Goal: Check status: Check status

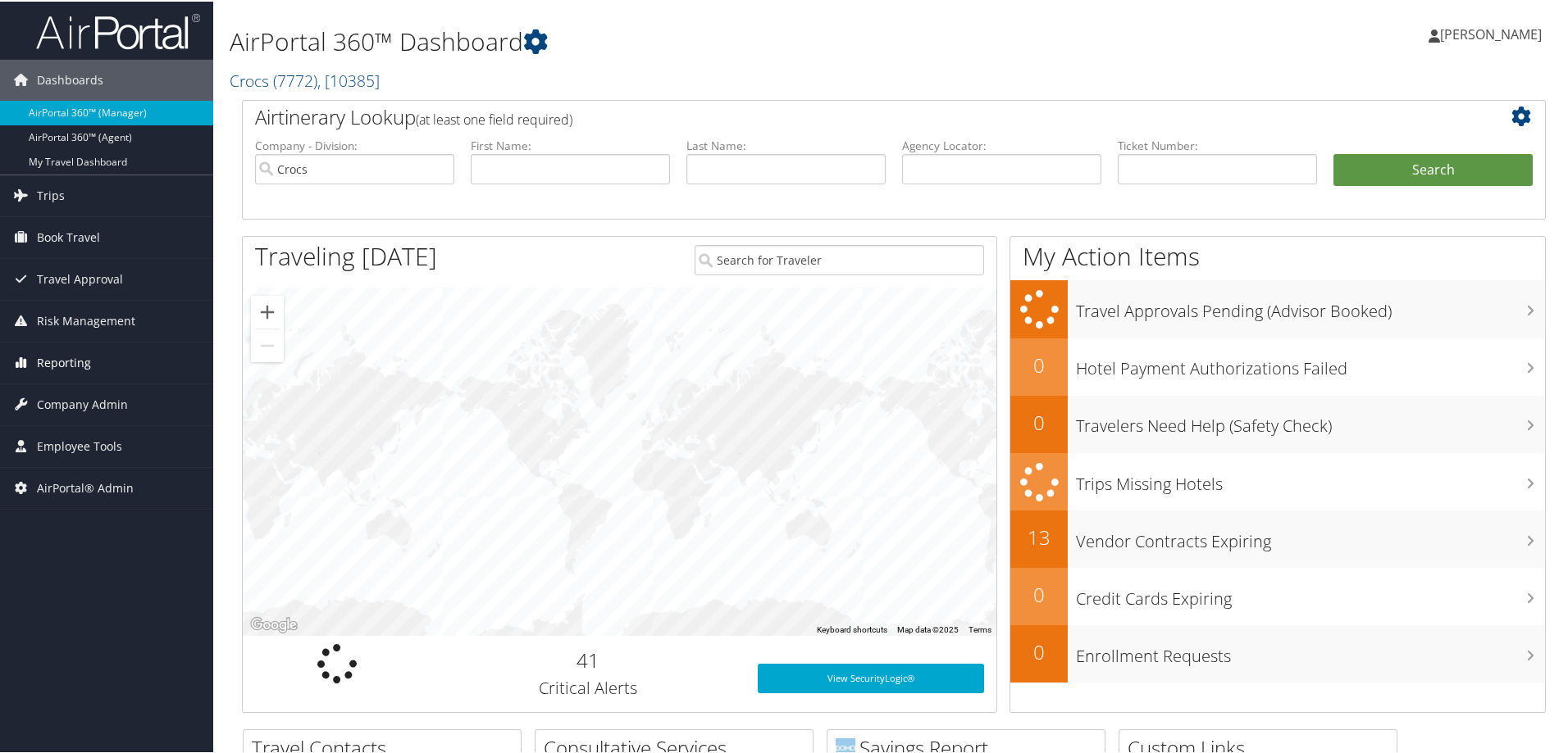
click at [85, 358] on span "Reporting" at bounding box center [64, 361] width 54 height 41
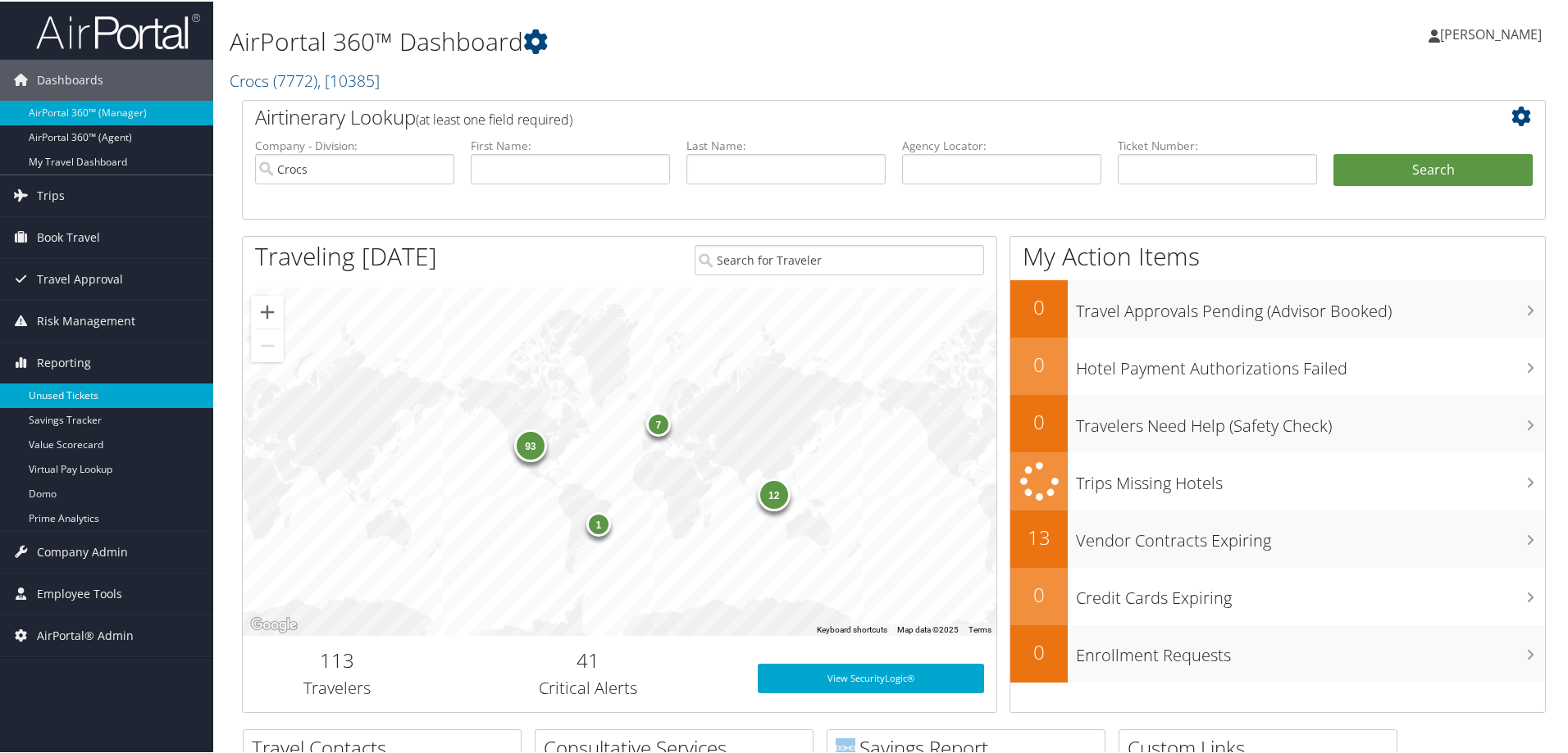
click at [95, 392] on link "Unused Tickets" at bounding box center [106, 394] width 213 height 25
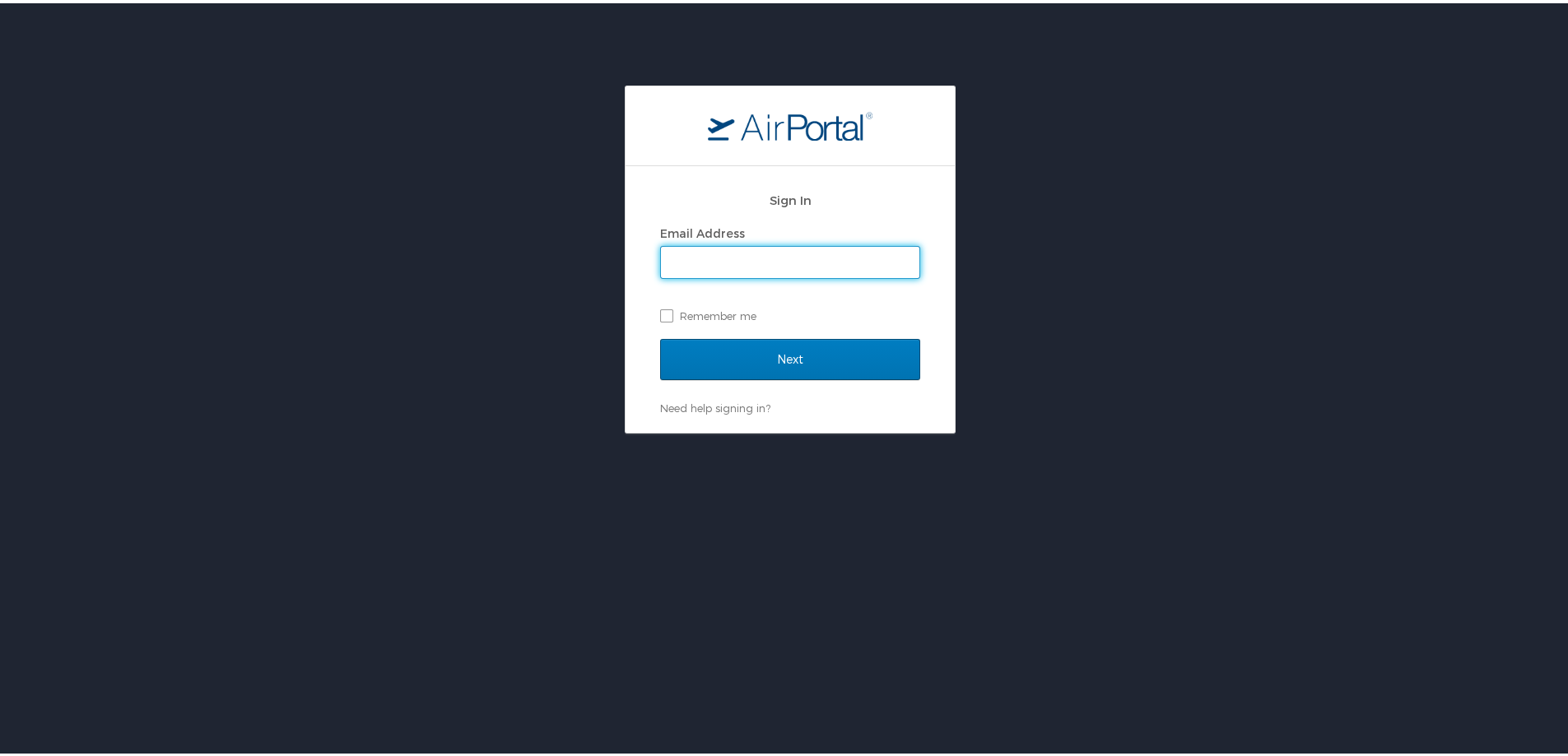
type input "trent.sawyer@cbtravel.com"
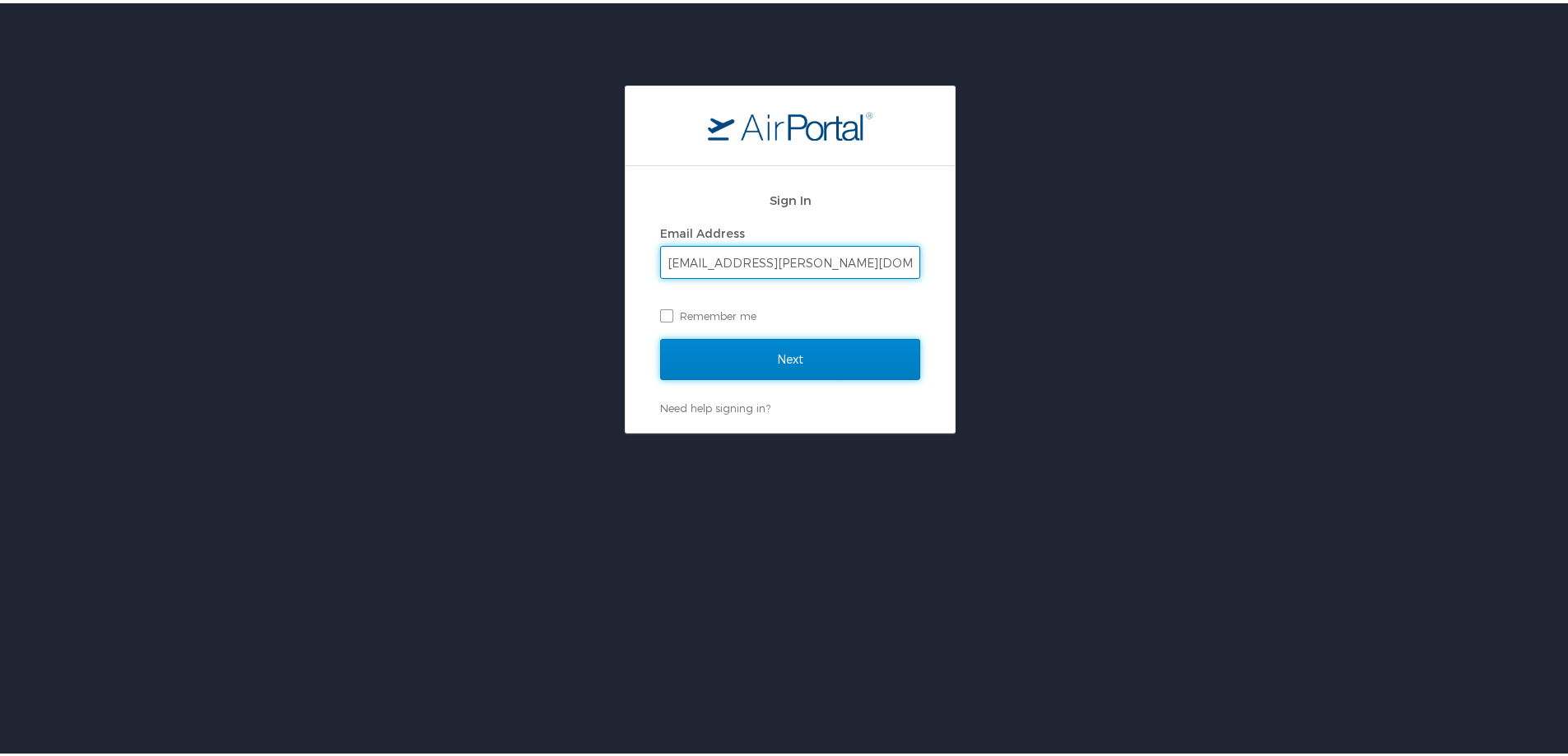
click at [748, 362] on input "Next" at bounding box center [790, 356] width 260 height 41
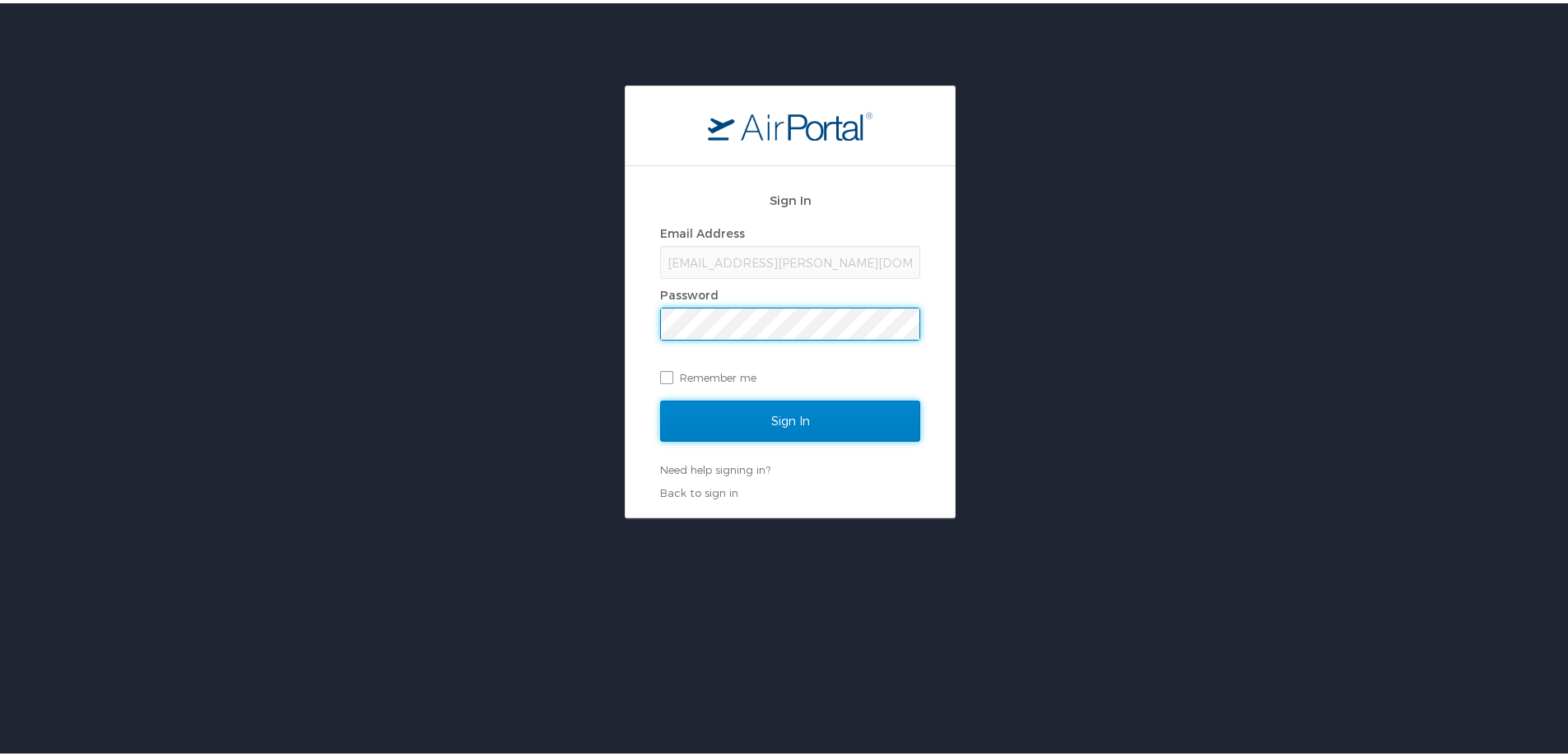
click at [748, 407] on input "Sign In" at bounding box center [790, 418] width 260 height 41
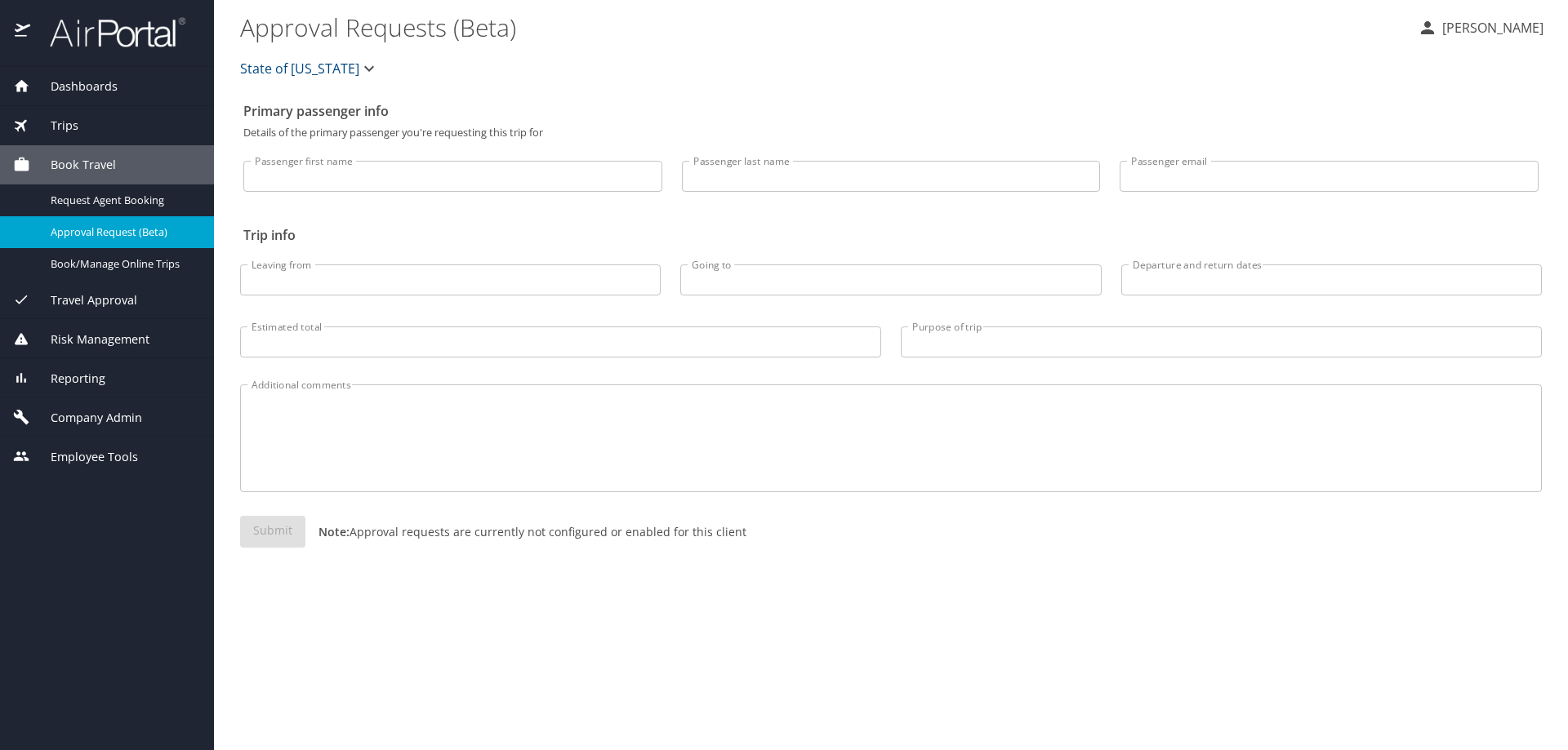
click at [95, 374] on span "Reporting" at bounding box center [67, 379] width 75 height 18
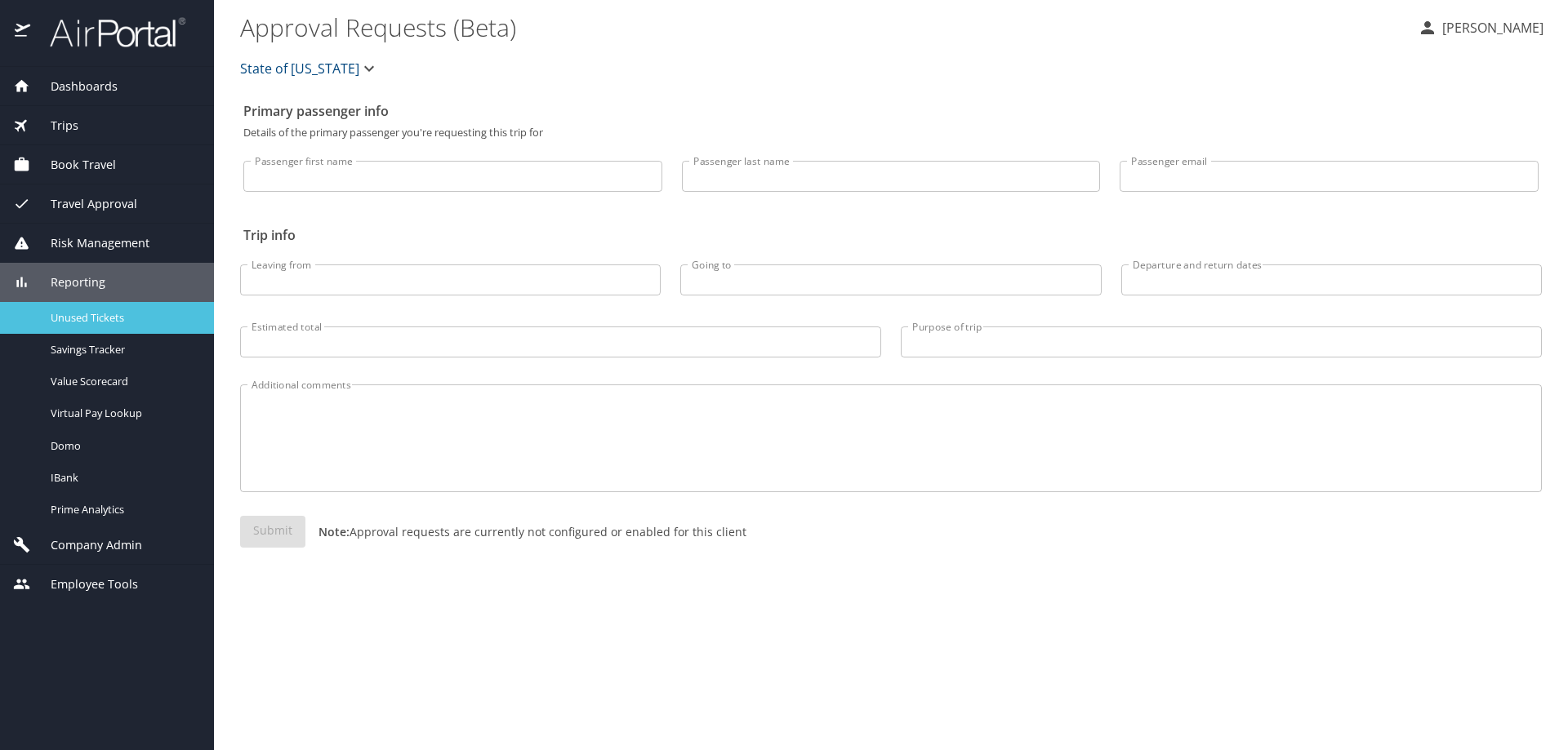
click at [101, 320] on span "Unused Tickets" at bounding box center [122, 318] width 144 height 16
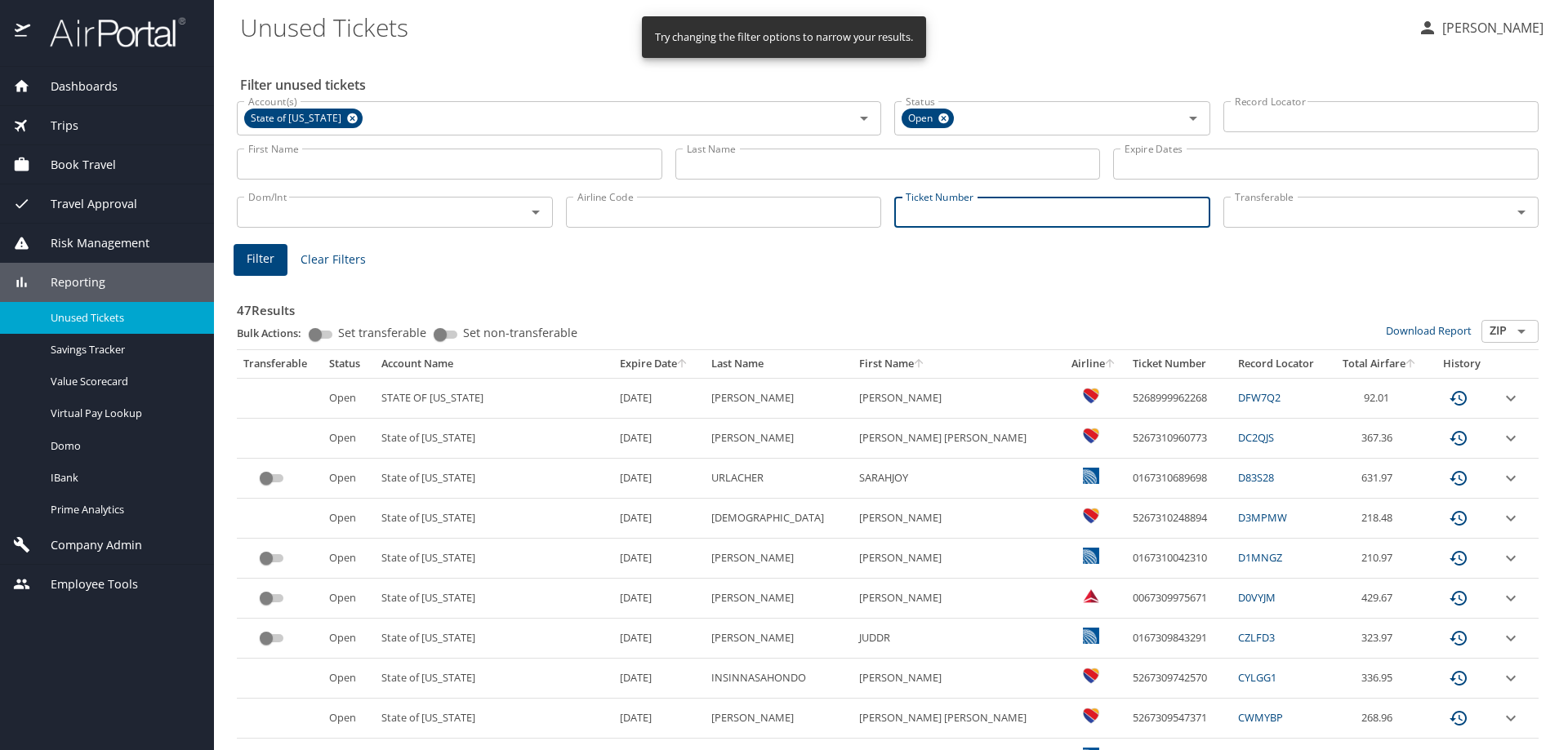
click at [970, 221] on input "Ticket Number" at bounding box center [1052, 212] width 316 height 31
paste input "0018999926377"
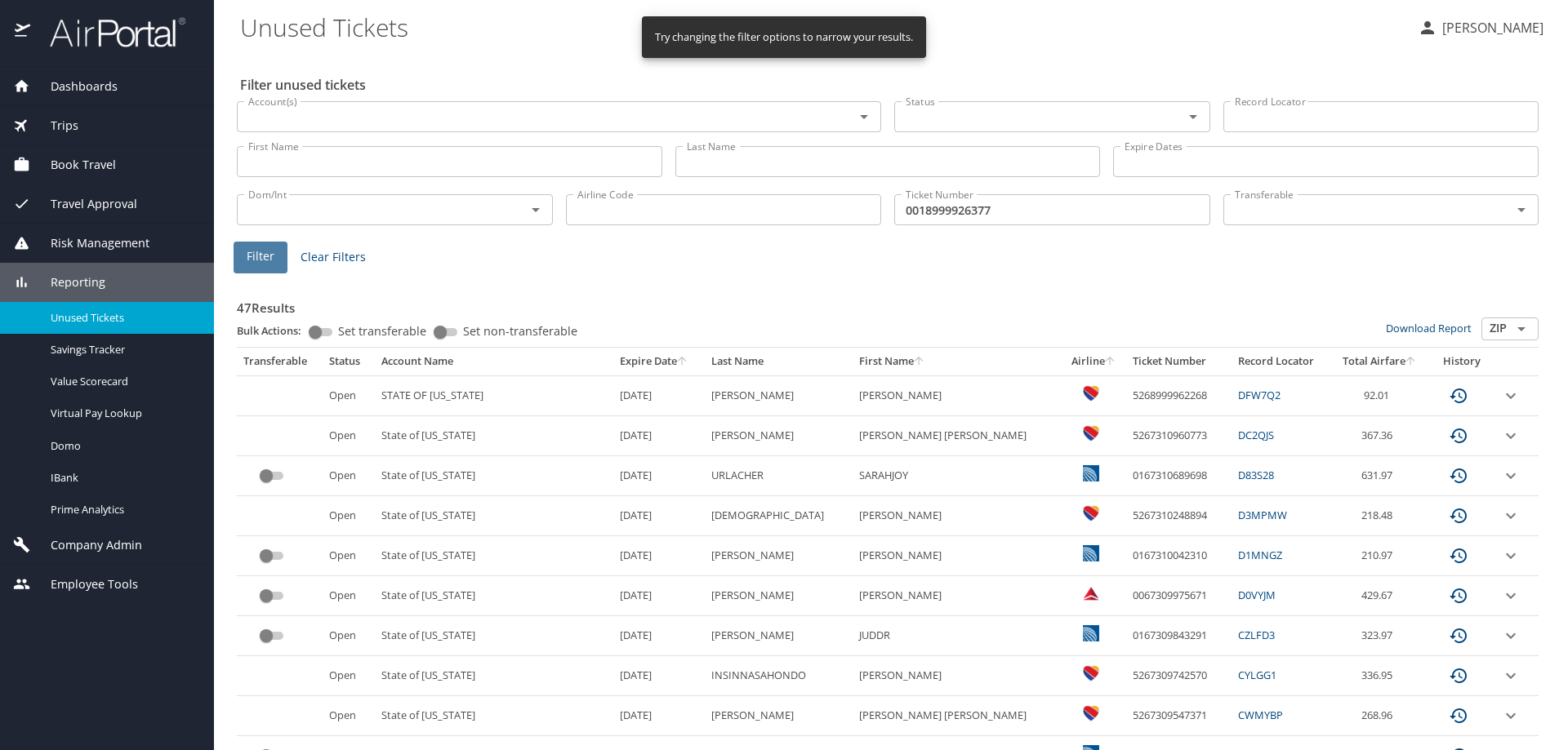
click at [265, 259] on span "Filter" at bounding box center [261, 256] width 28 height 20
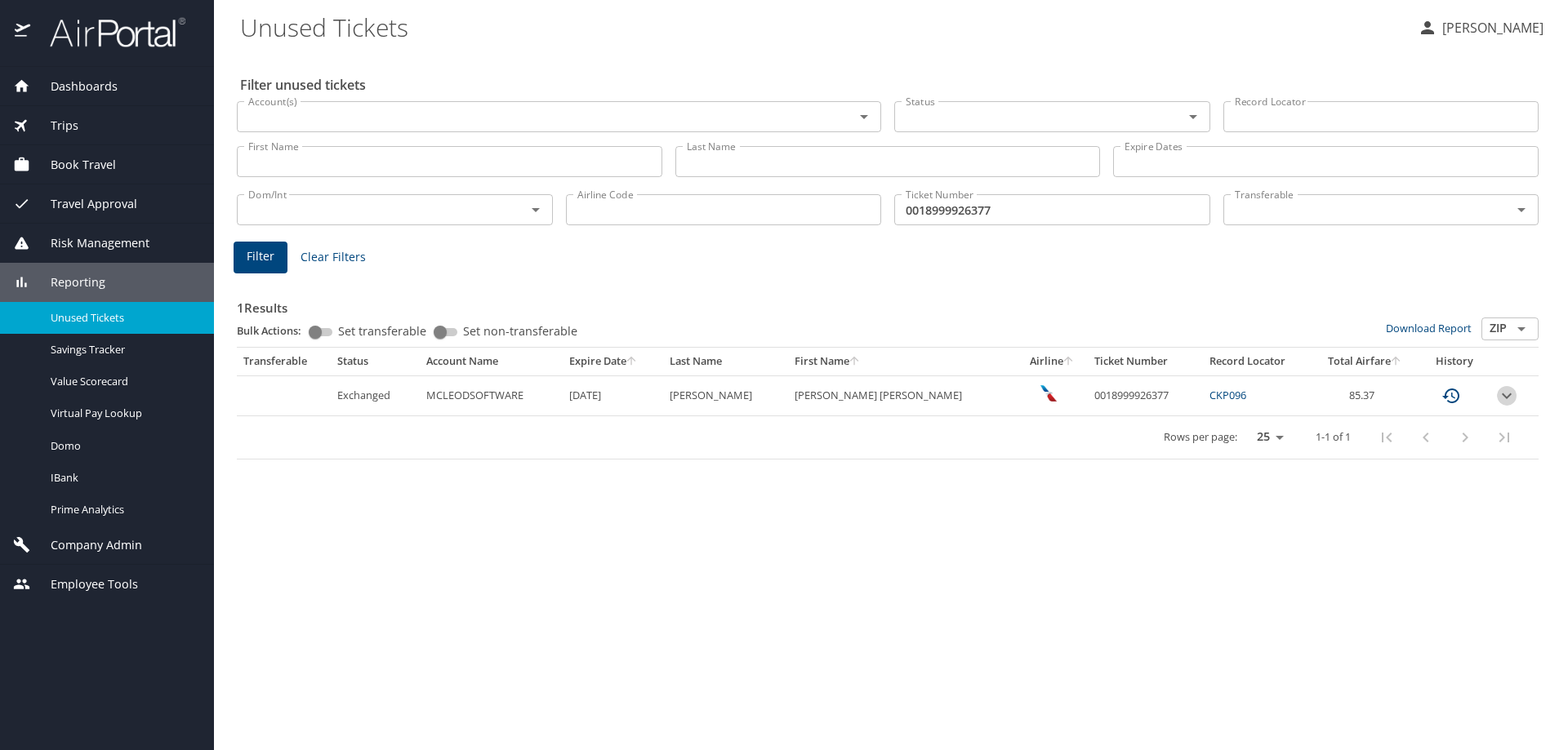
click at [1505, 397] on icon "expand row" at bounding box center [1506, 396] width 19 height 19
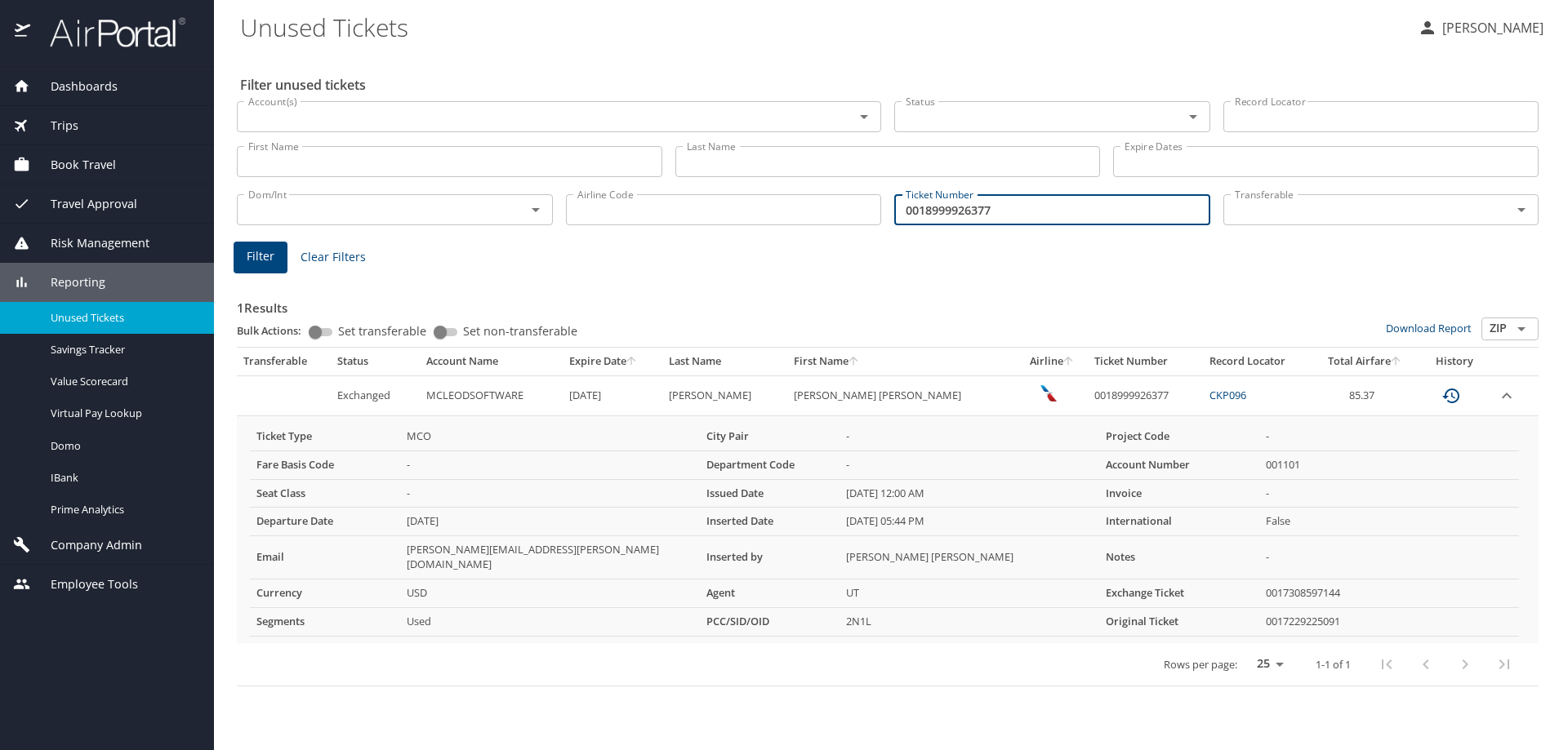
drag, startPoint x: 1024, startPoint y: 209, endPoint x: 845, endPoint y: 213, distance: 179.0
click at [845, 213] on div "Dom/Int Dom/Int Airline Code Airline Code Ticket Number 0018999926377 Ticket Nu…" at bounding box center [887, 208] width 1314 height 54
paste input "18832"
click at [259, 253] on span "Filter" at bounding box center [261, 256] width 28 height 20
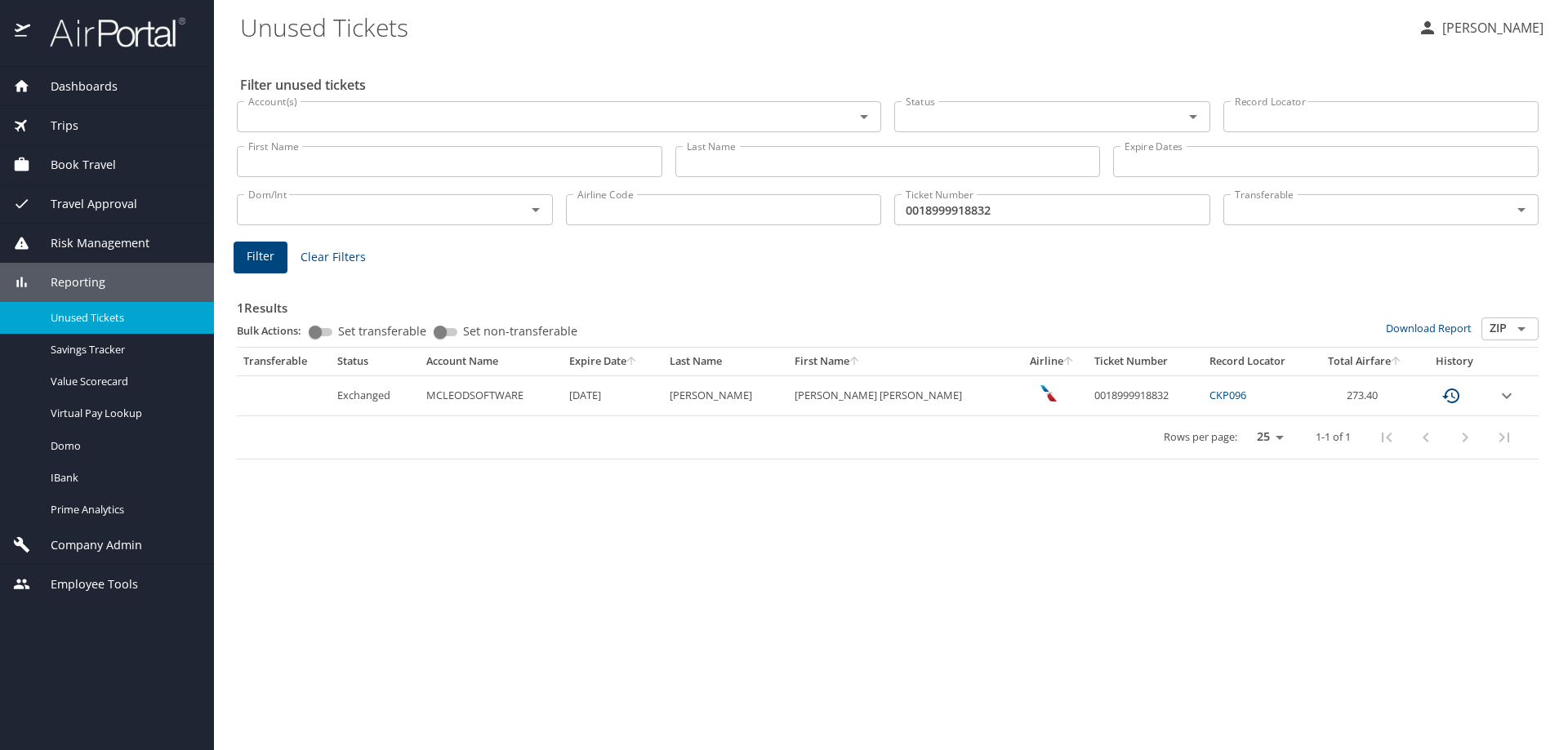
click at [1502, 397] on icon "expand row" at bounding box center [1506, 395] width 10 height 5
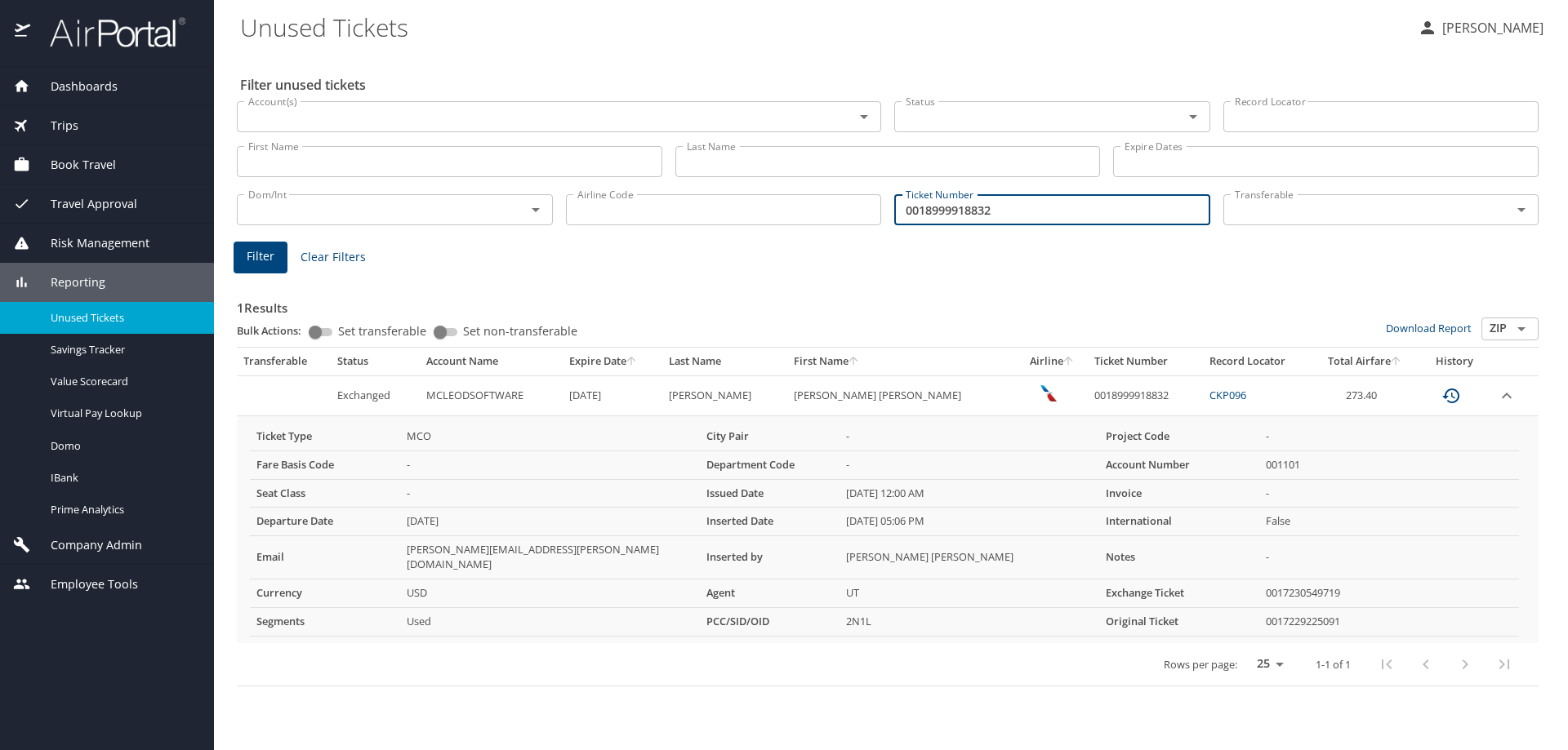
drag, startPoint x: 1002, startPoint y: 217, endPoint x: 856, endPoint y: 207, distance: 146.3
click at [856, 207] on div "Dom/Int Dom/Int Airline Code Airline Code Ticket Number 0018999918832 Ticket Nu…" at bounding box center [887, 208] width 1314 height 54
paste input "26377"
type input "0018999926377"
click at [1088, 395] on td "0018999918832" at bounding box center [1145, 395] width 115 height 40
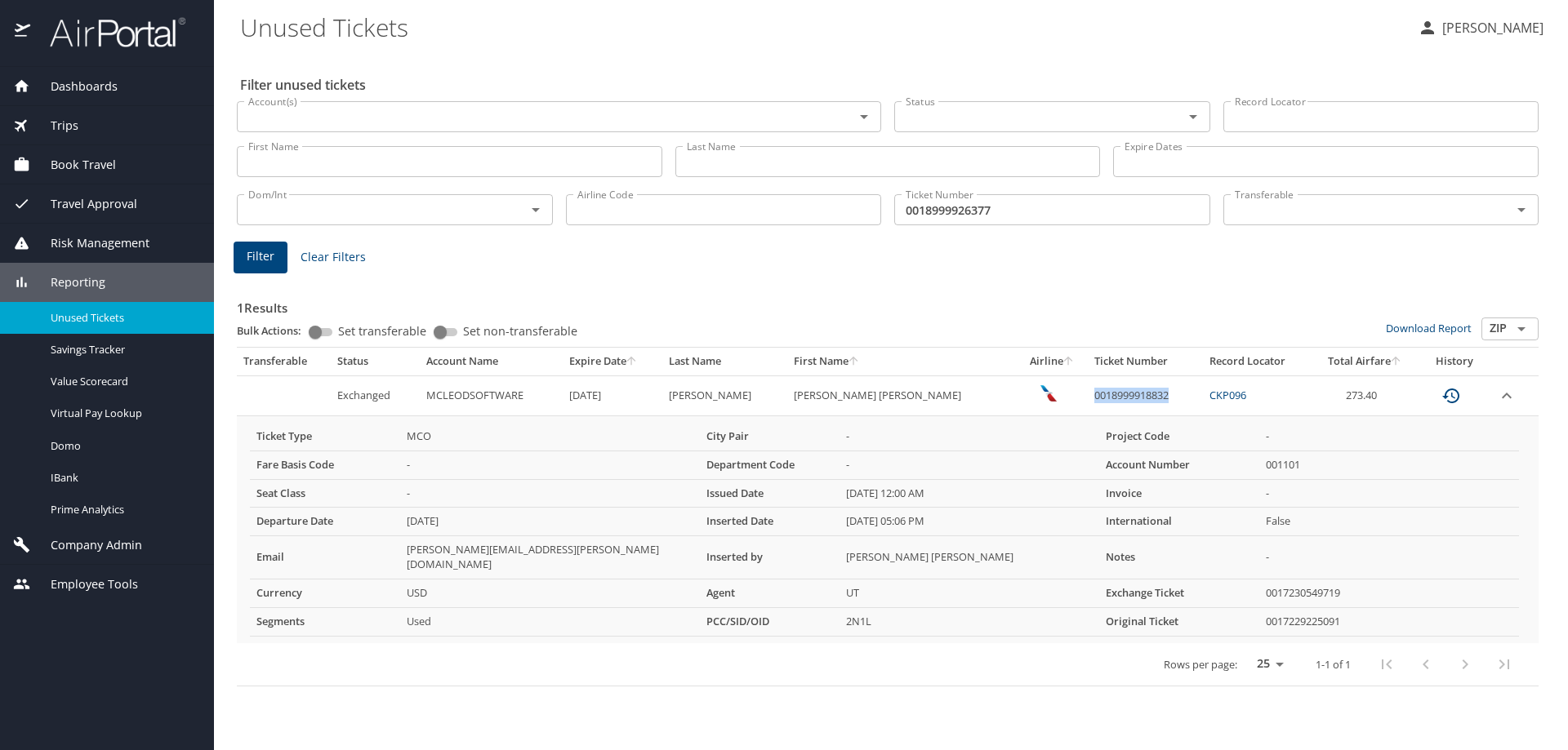
click at [1088, 395] on td "0018999918832" at bounding box center [1145, 395] width 115 height 40
copy td "0018999918832"
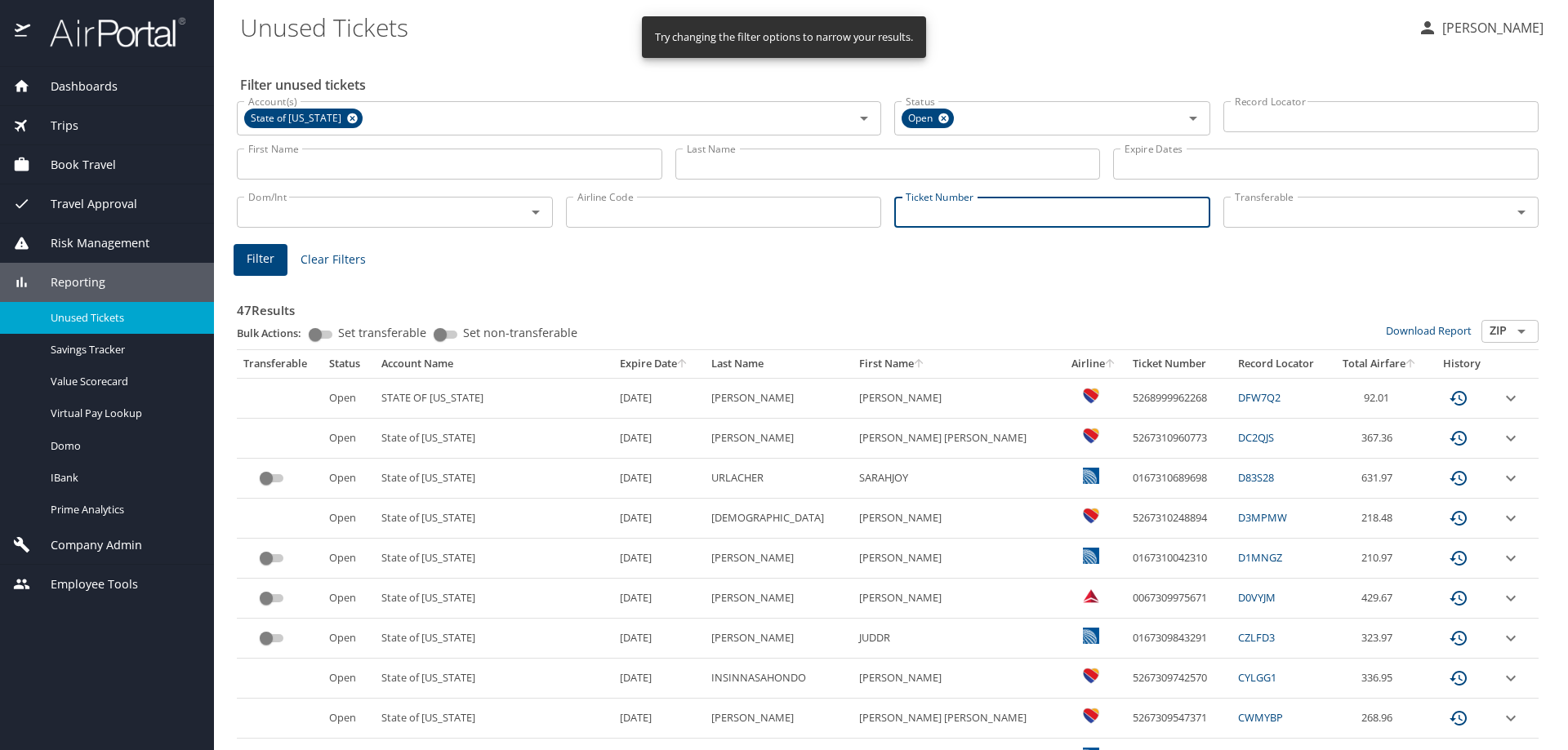
click at [997, 209] on input "Ticket Number" at bounding box center [1052, 212] width 316 height 31
paste input "0018999918832"
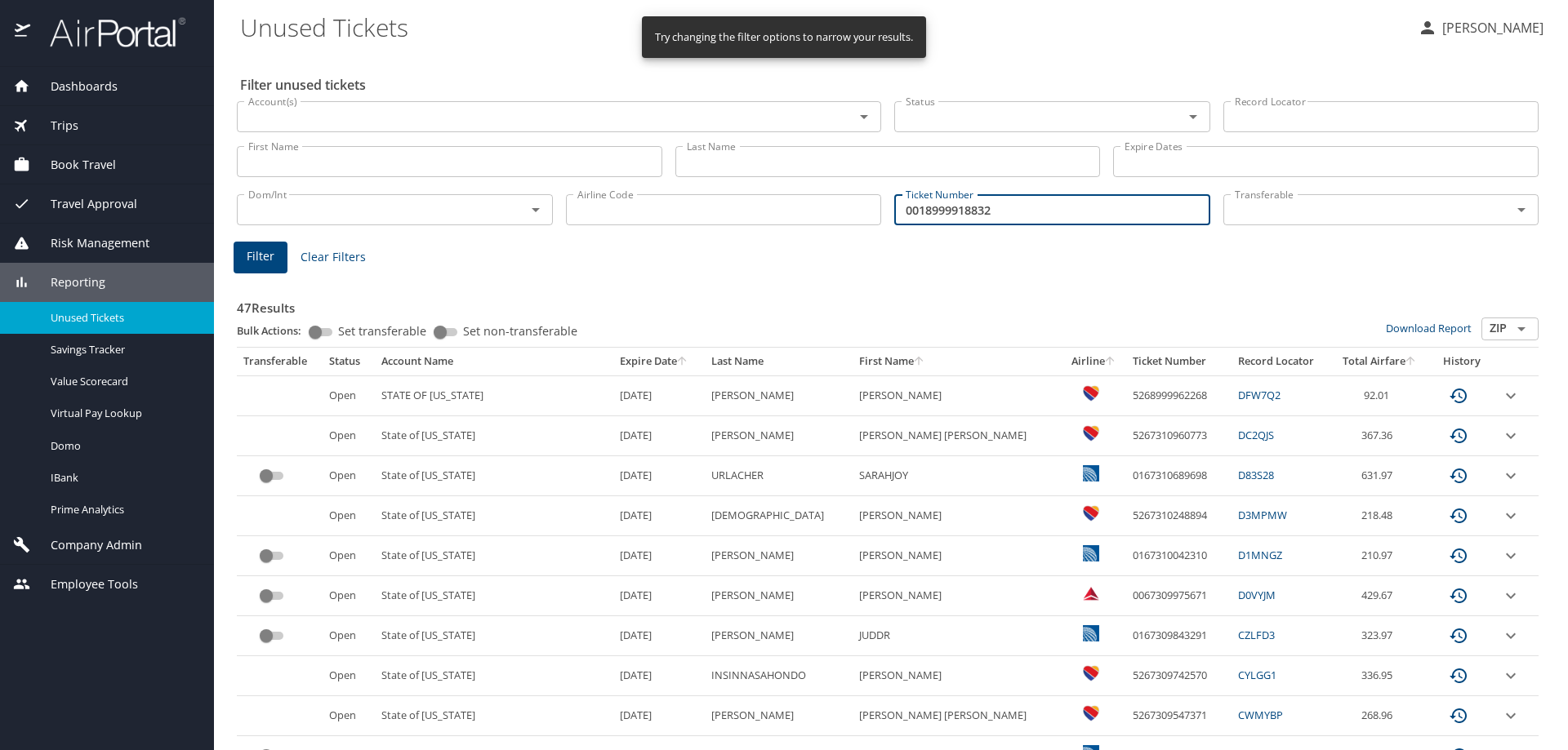
click at [274, 257] on button "Filter" at bounding box center [260, 258] width 54 height 32
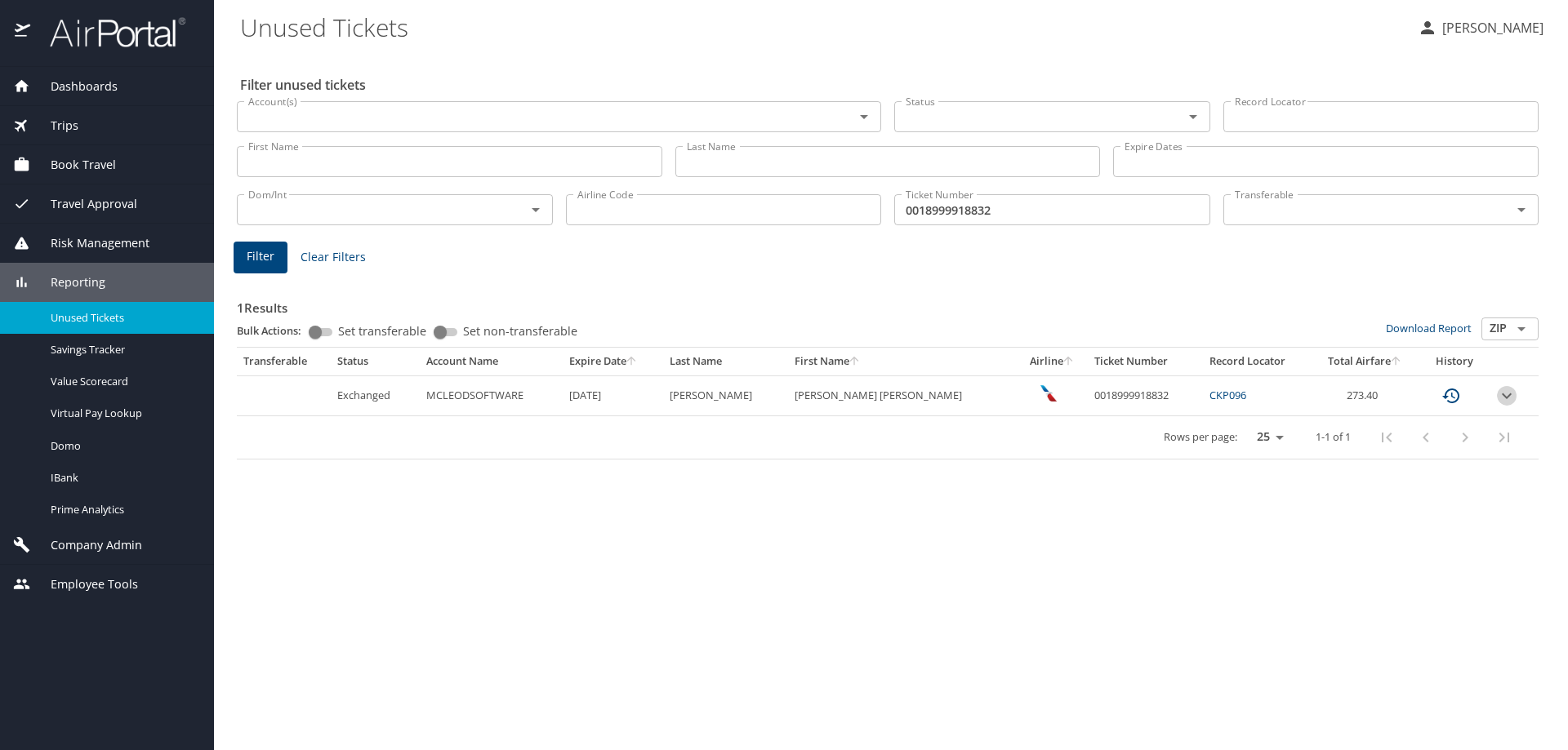
click at [1502, 393] on icon "expand row" at bounding box center [1506, 396] width 19 height 19
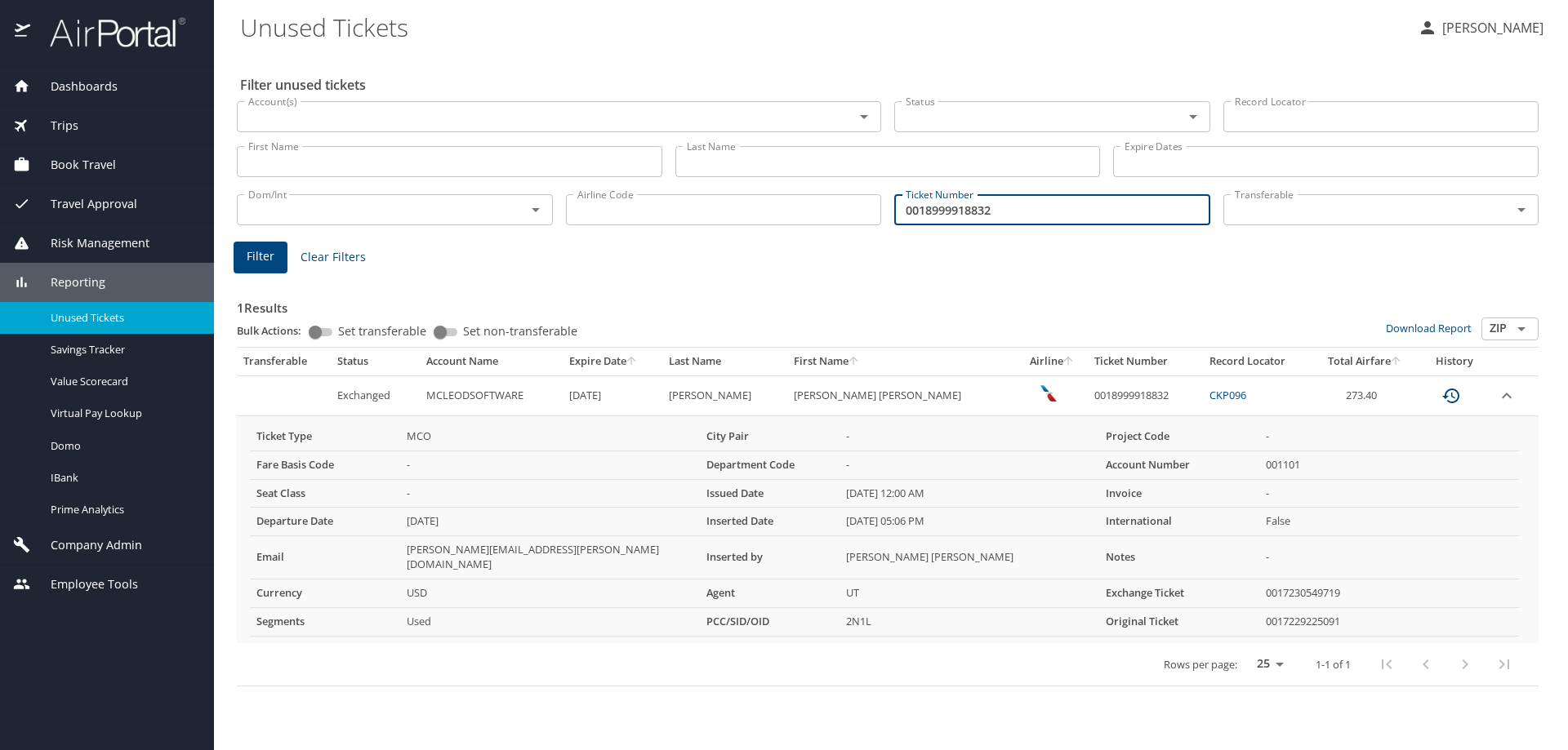
drag, startPoint x: 1000, startPoint y: 212, endPoint x: 828, endPoint y: 209, distance: 172.0
click at [828, 209] on div "Dom/Int Dom/Int Airline Code Airline Code Ticket Number 0018999918832 Ticket Nu…" at bounding box center [887, 208] width 1314 height 54
paste input "26377"
type input "0018999926377"
click at [262, 261] on span "Filter" at bounding box center [261, 256] width 28 height 20
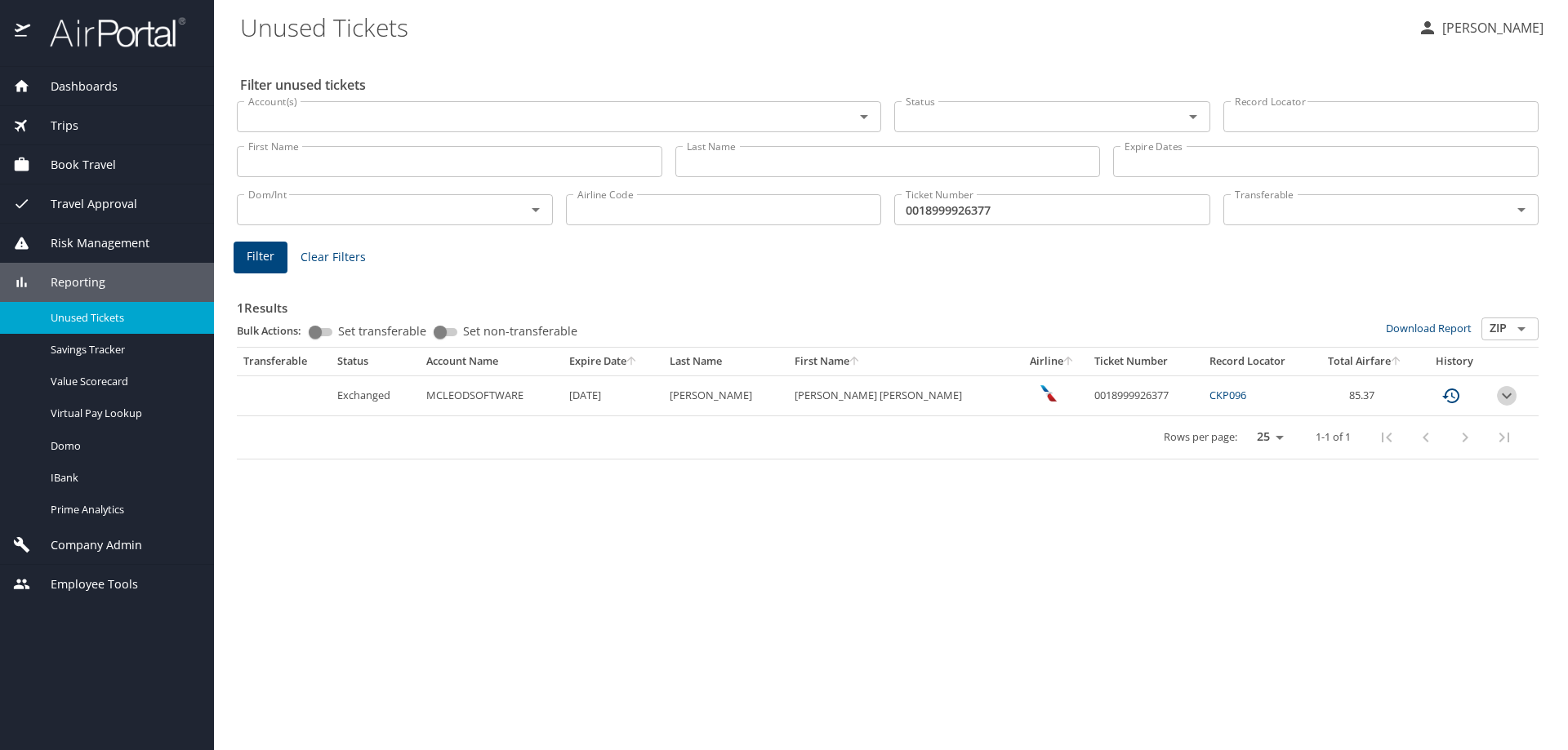
click at [1499, 398] on icon "expand row" at bounding box center [1506, 396] width 19 height 19
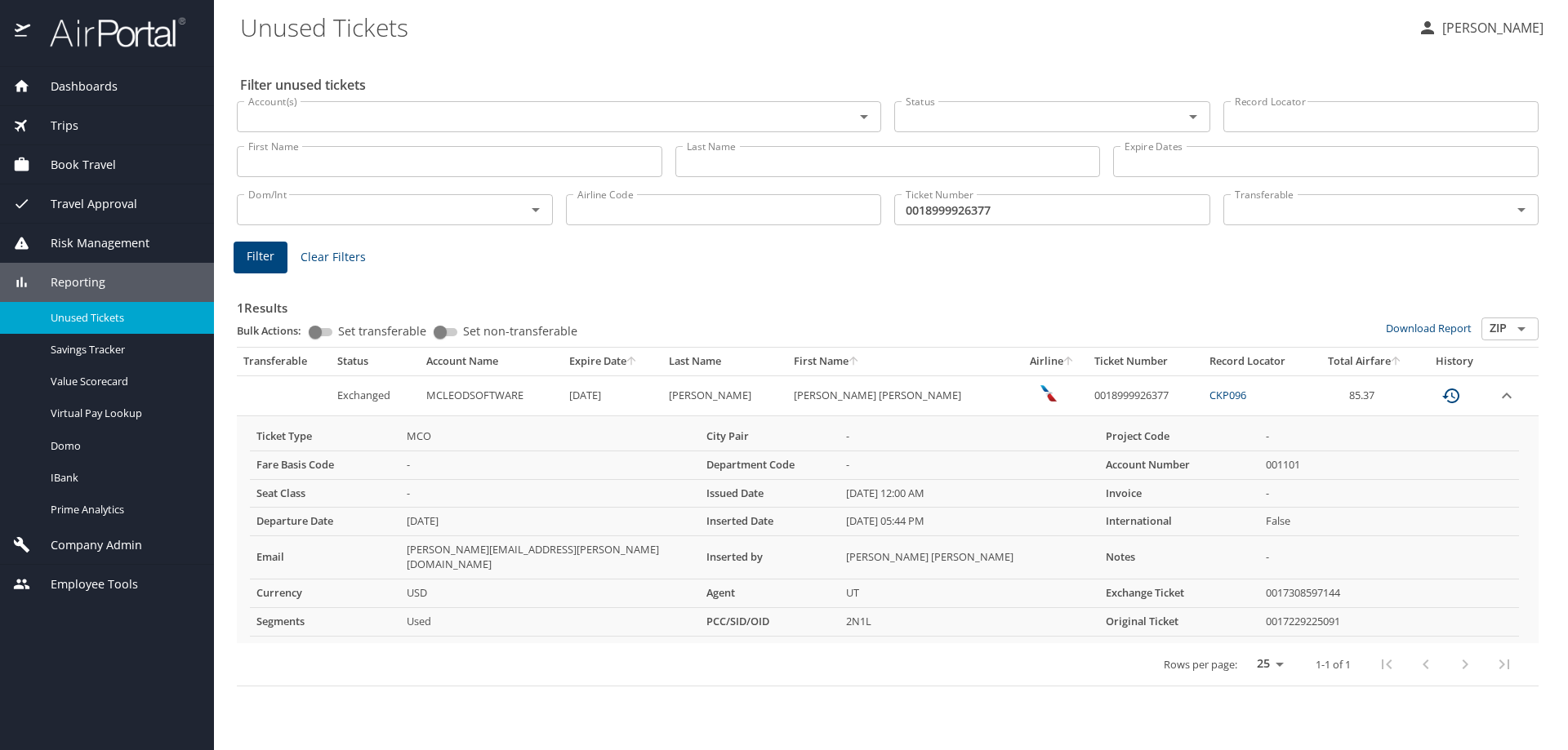
drag, startPoint x: 93, startPoint y: 79, endPoint x: 70, endPoint y: 88, distance: 24.7
click at [70, 89] on span "Dashboards" at bounding box center [73, 86] width 87 height 18
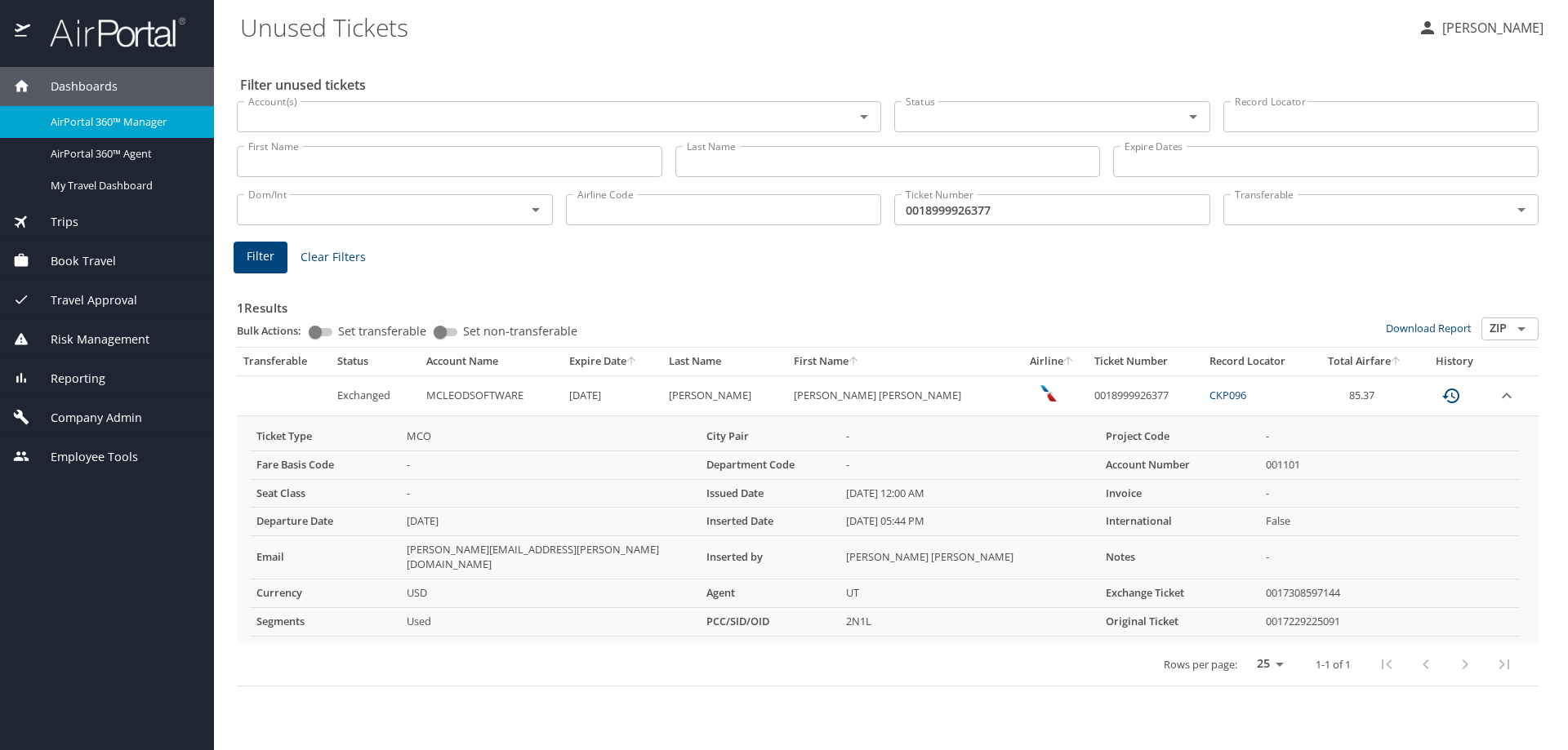
click at [953, 210] on input "0018999926377" at bounding box center [1052, 210] width 316 height 31
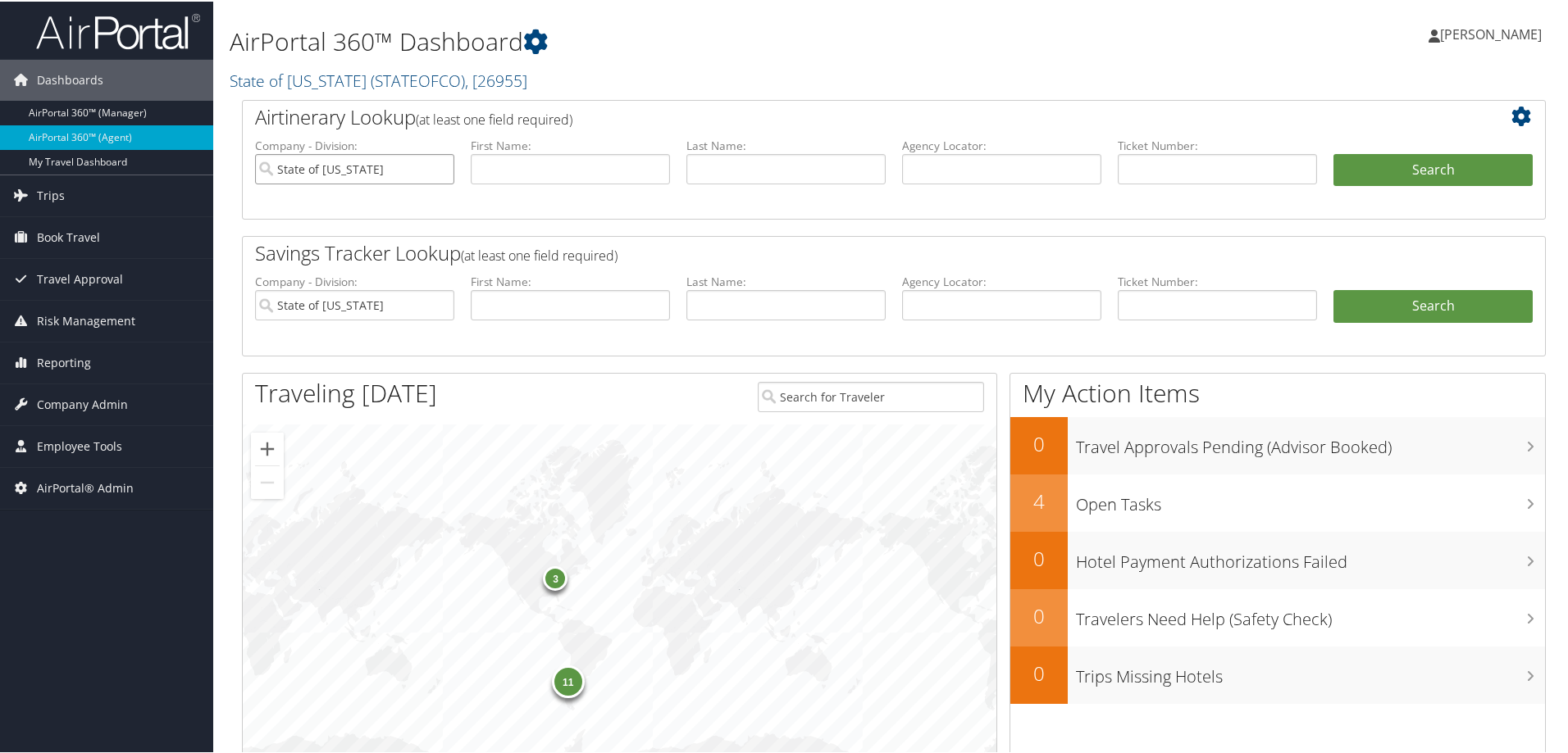
click at [437, 165] on input "State of [US_STATE]" at bounding box center [354, 168] width 199 height 30
click at [1149, 176] on input "text" at bounding box center [1216, 168] width 199 height 30
paste input "0018999918832"
type input "0018999918832"
click at [1417, 163] on button "Search" at bounding box center [1432, 169] width 199 height 33
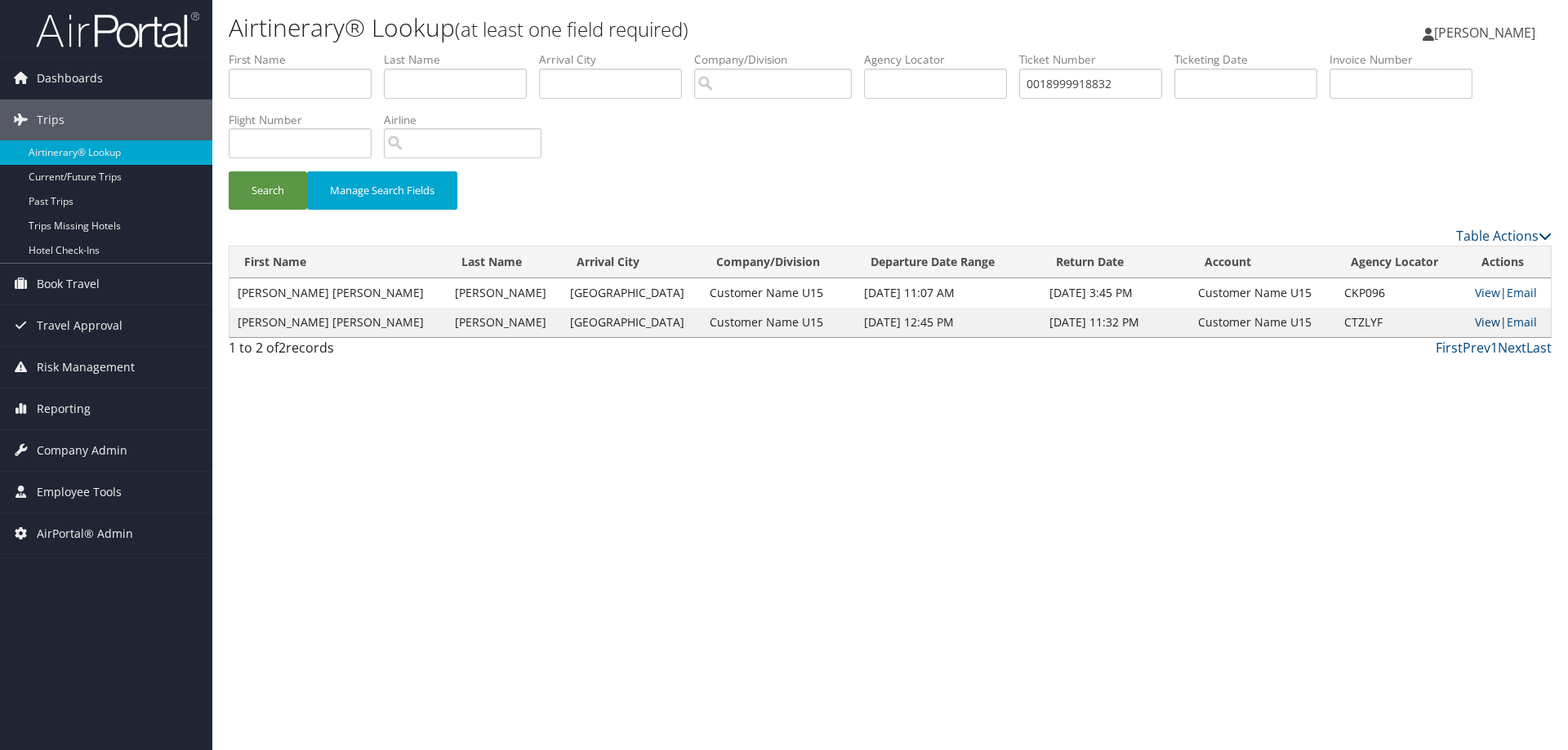
click at [1475, 322] on link "View" at bounding box center [1487, 322] width 26 height 16
drag, startPoint x: 1349, startPoint y: 321, endPoint x: 1306, endPoint y: 322, distance: 43.0
click at [1336, 322] on td "CTZLYF" at bounding box center [1402, 322] width 131 height 29
copy td "CTZLYF"
drag, startPoint x: 1127, startPoint y: 85, endPoint x: 943, endPoint y: 70, distance: 184.6
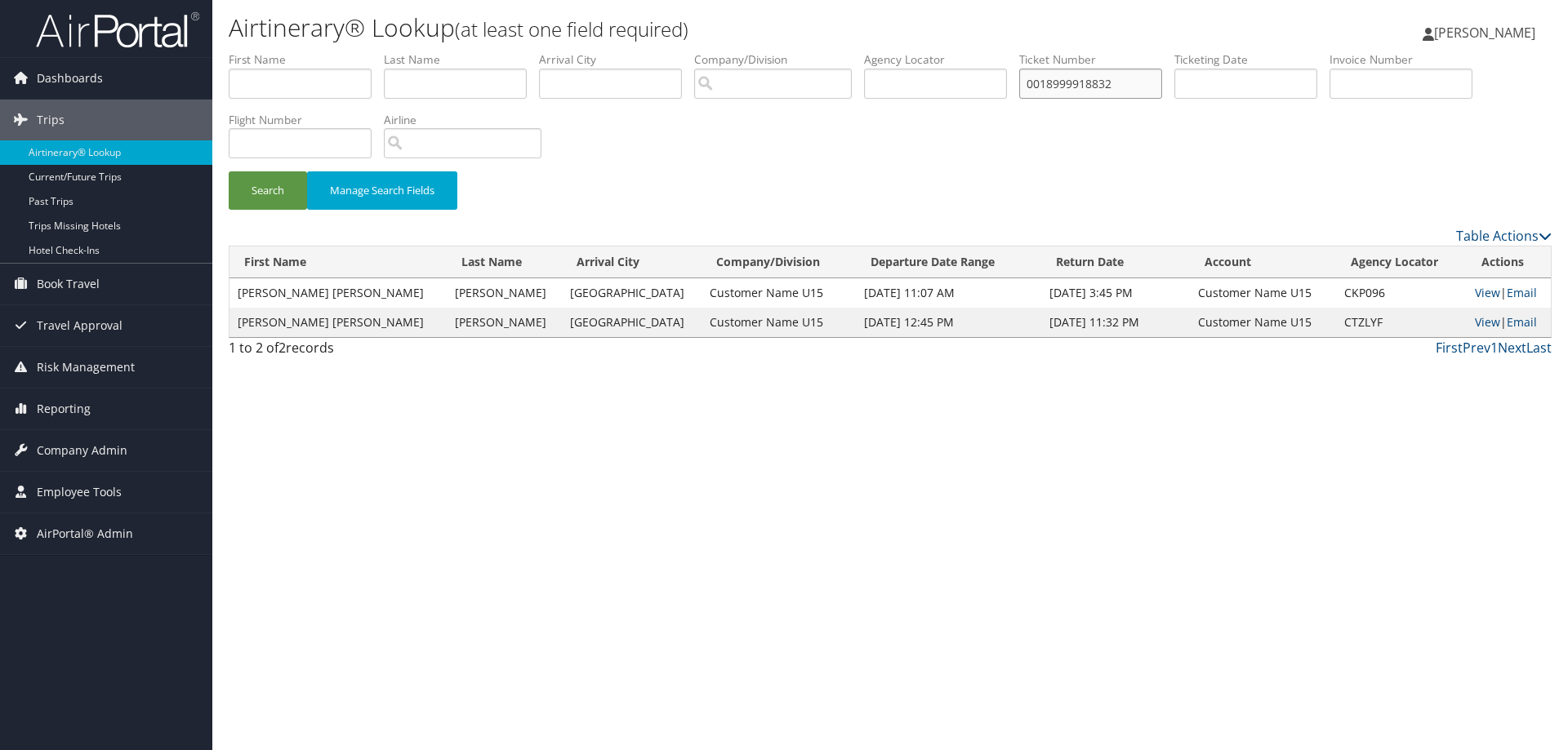
click at [940, 51] on ul "First Name Last Name Departure City Arrival City Company/Division Airport/City …" at bounding box center [890, 51] width 1323 height 0
paste input "26377"
type input "0018999926377"
click at [269, 193] on button "Search" at bounding box center [268, 191] width 78 height 39
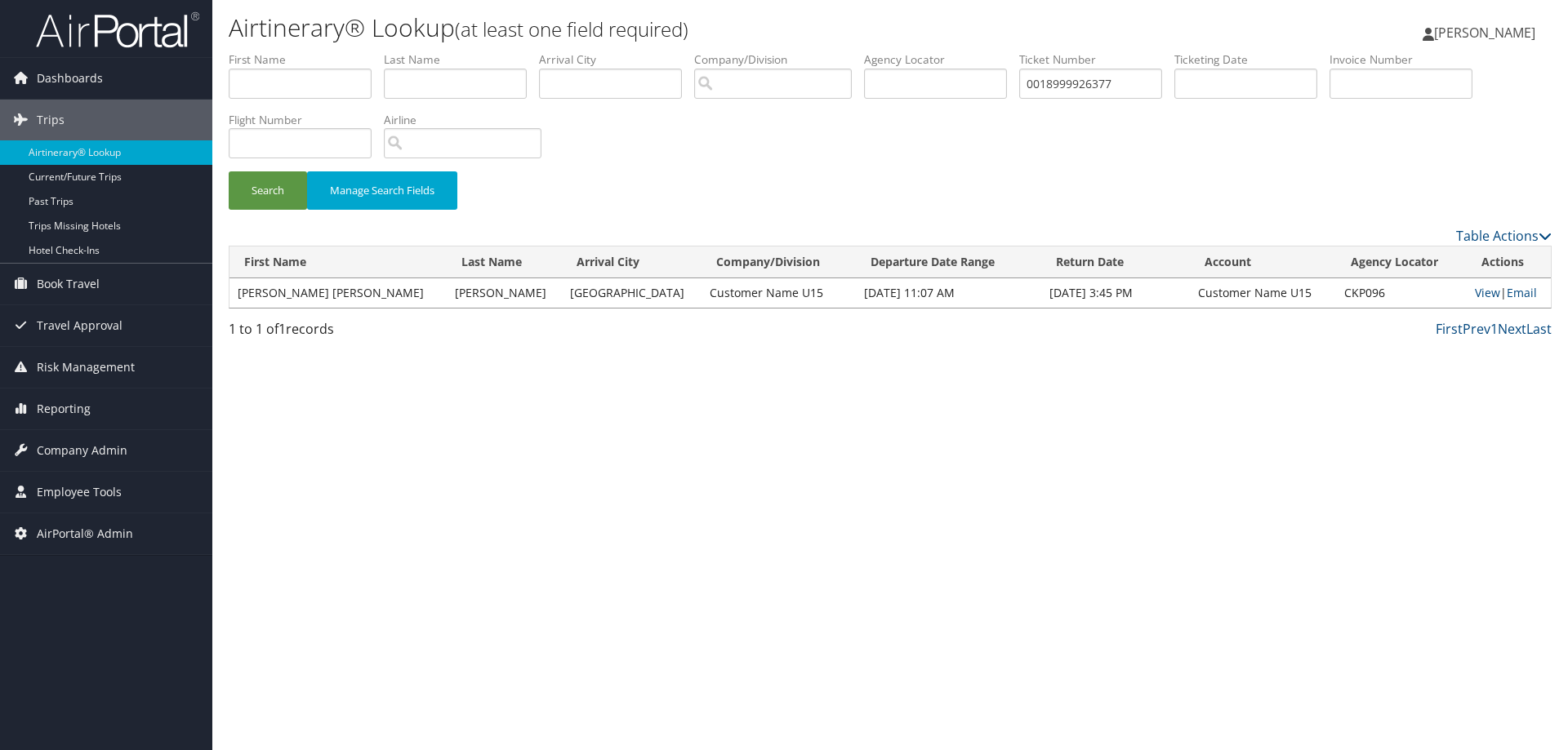
click at [1336, 291] on td "CKP096" at bounding box center [1402, 292] width 131 height 29
copy td "CKP096"
click at [1475, 293] on link "View" at bounding box center [1487, 293] width 26 height 16
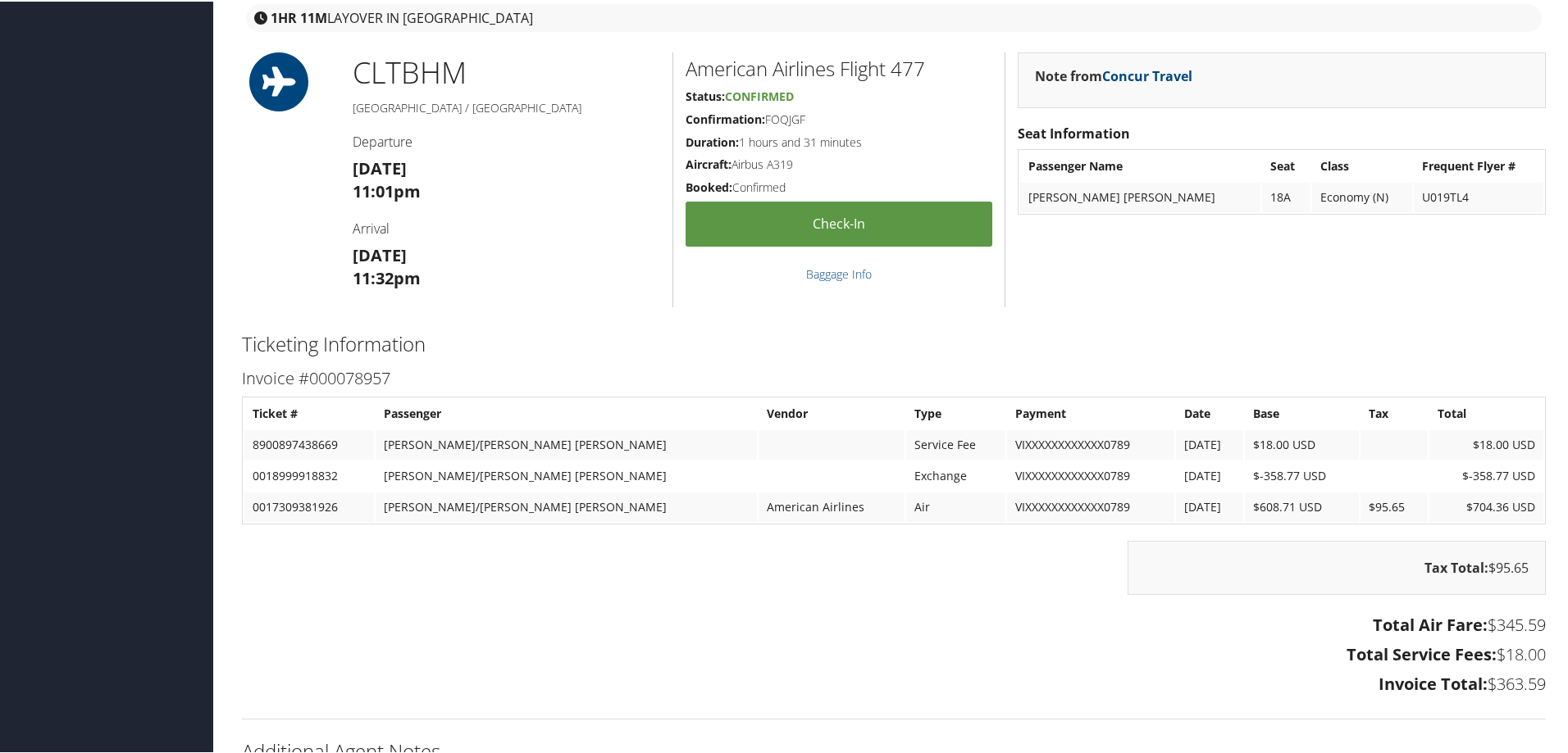
scroll to position [2014, 0]
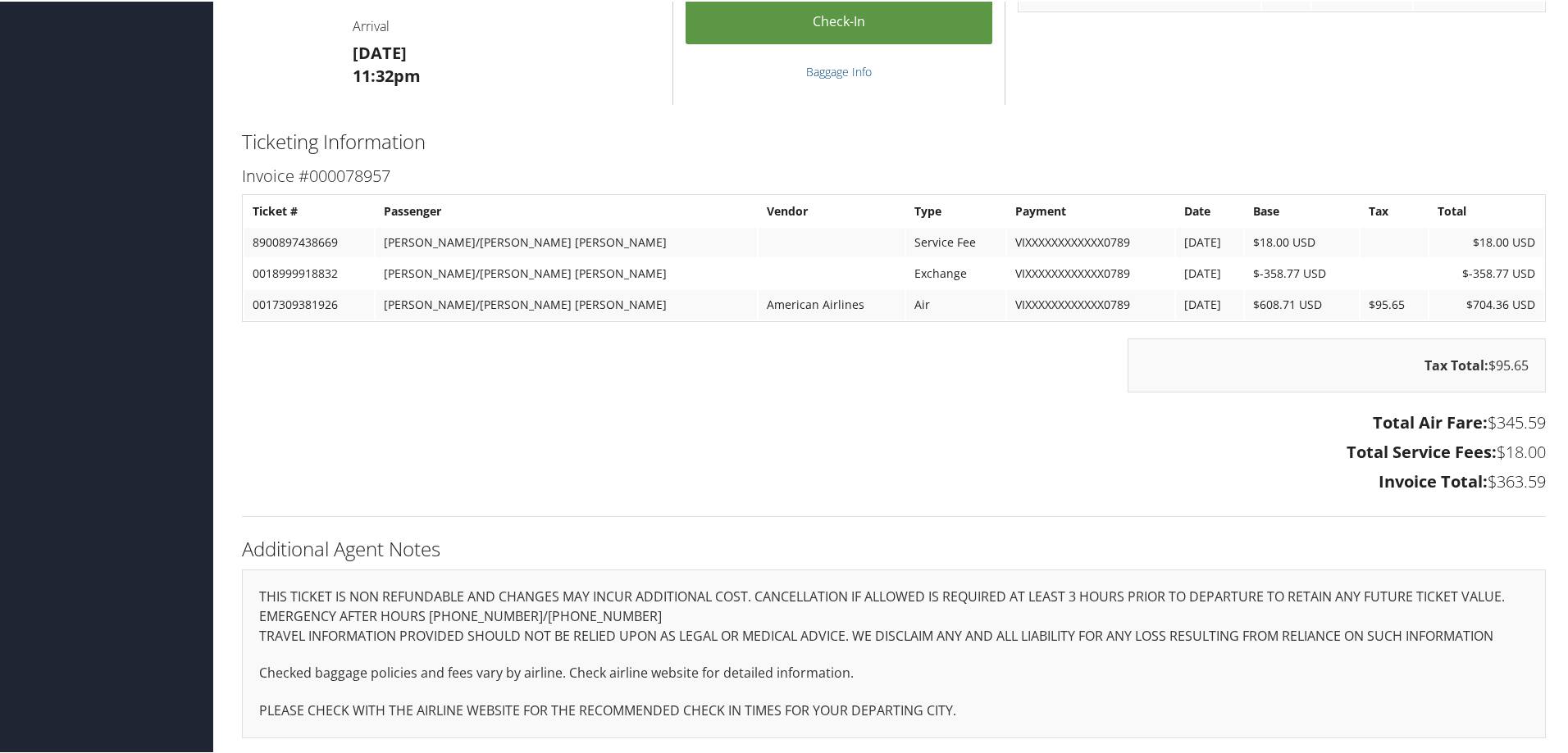
click at [278, 307] on td "0017309381926" at bounding box center [308, 303] width 130 height 29
click at [278, 307] on td "0017309381926" at bounding box center [308, 303] width 130 height 29
copy td "0017309381926"
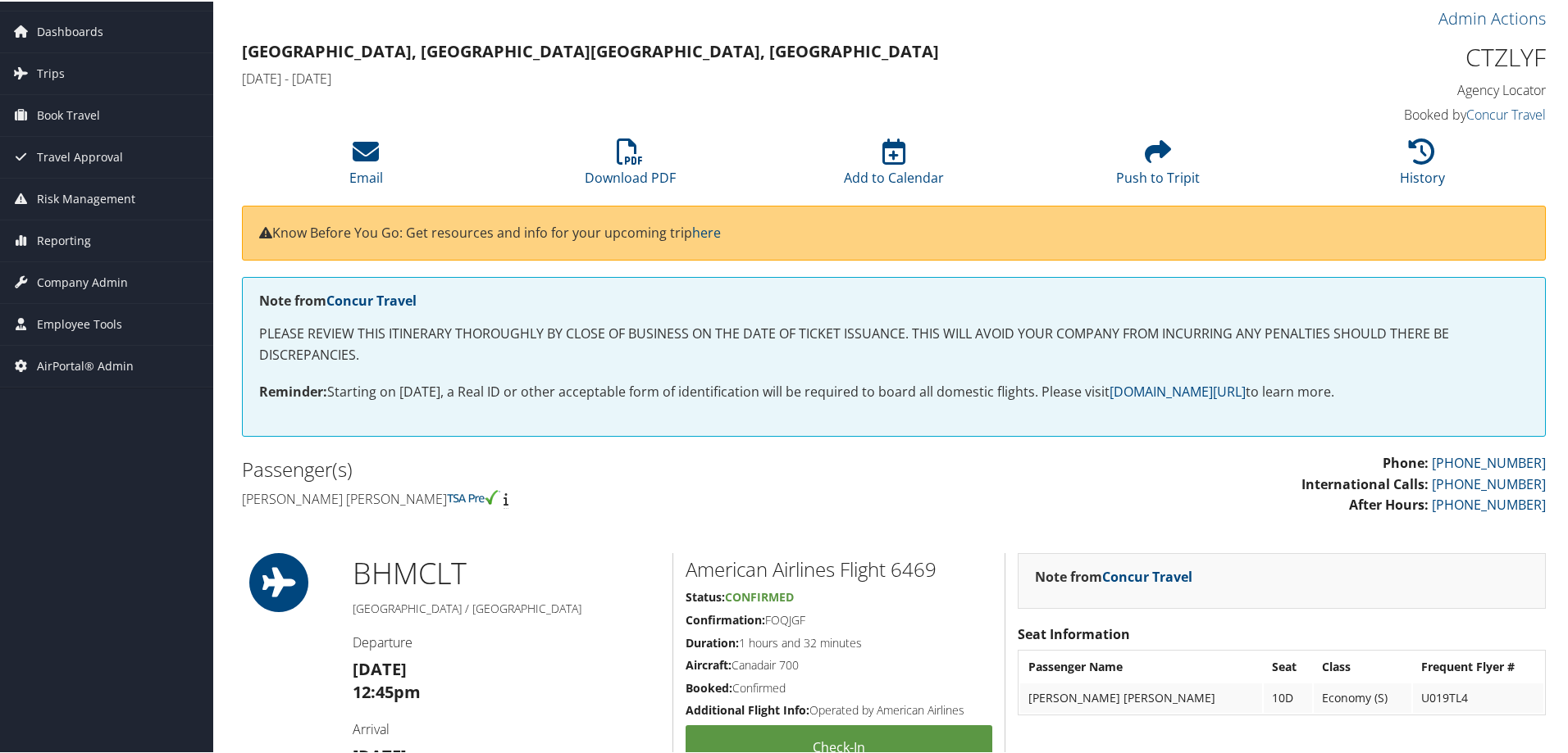
scroll to position [0, 0]
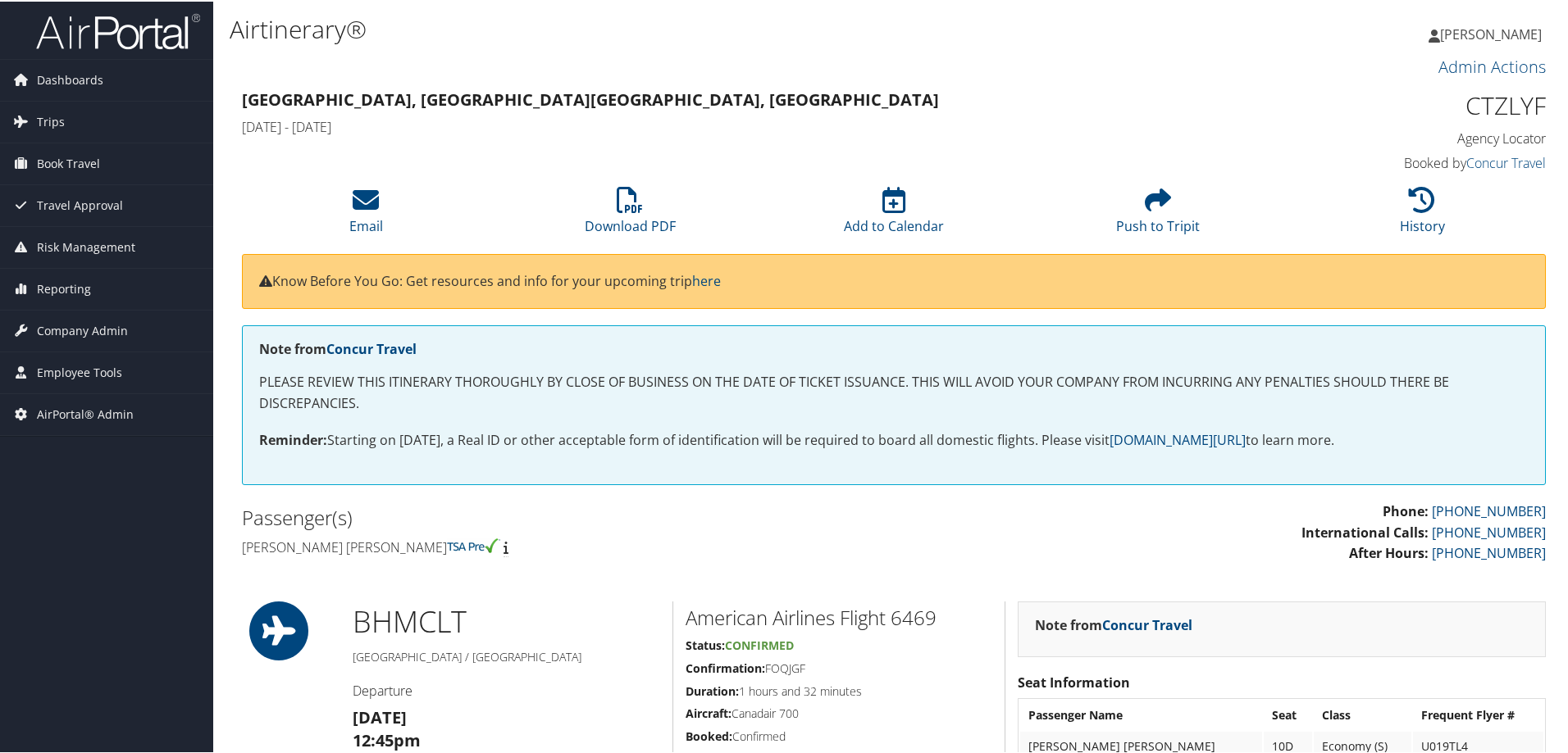
click at [1501, 105] on h1 "CTZLYF" at bounding box center [1392, 103] width 308 height 34
copy h1 "CTZLYF"
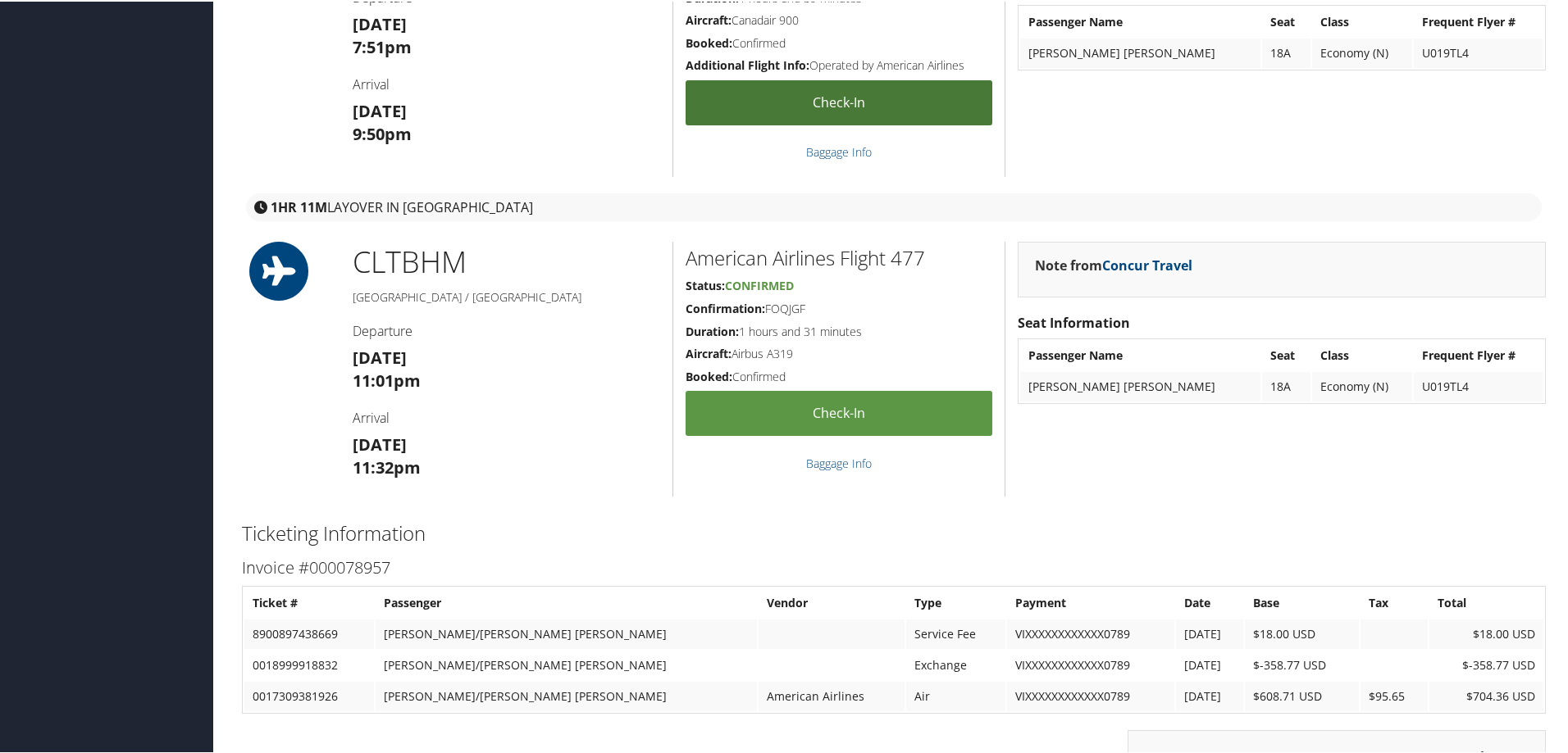
scroll to position [2014, 0]
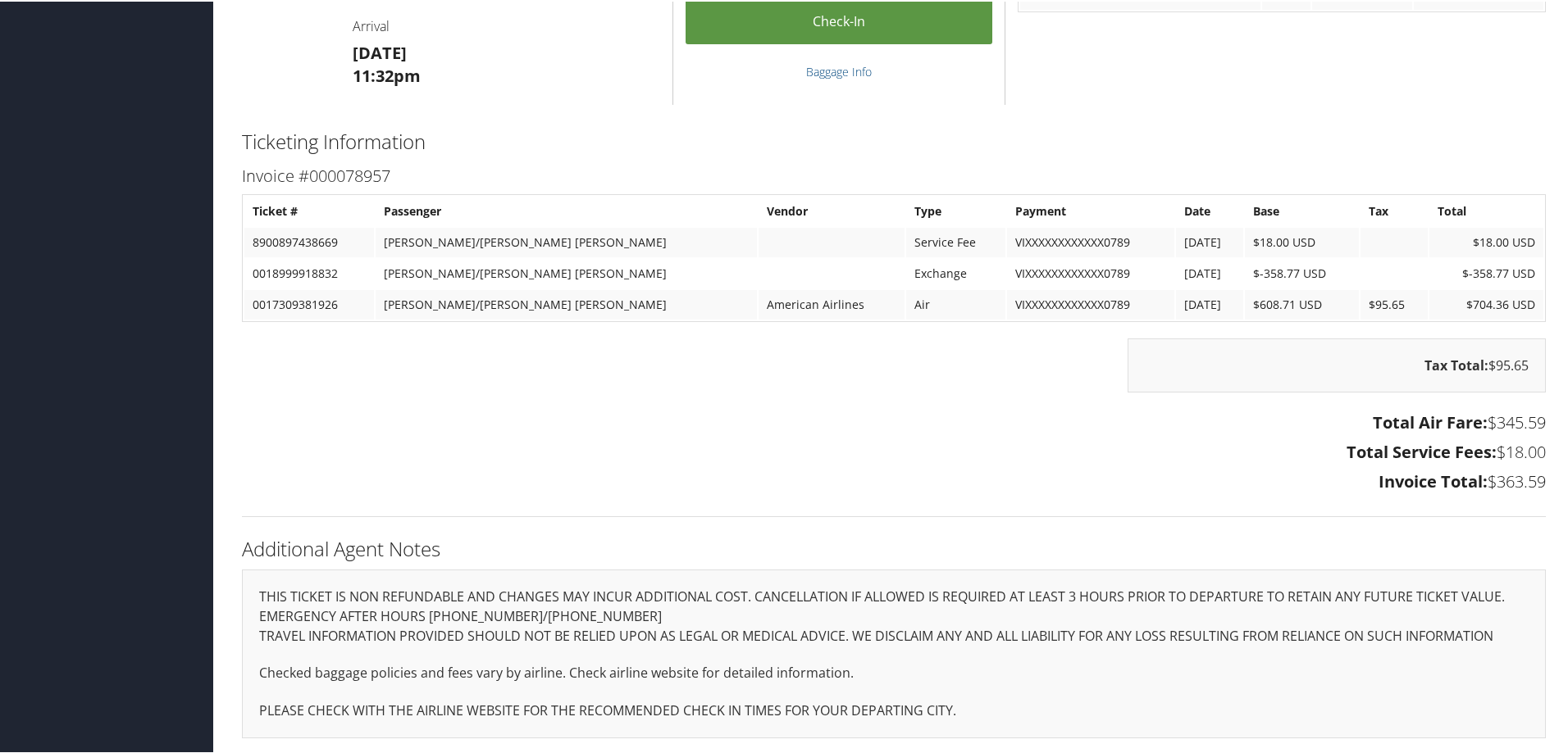
click at [296, 303] on td "0017309381926" at bounding box center [308, 303] width 130 height 29
copy td "0017309381926"
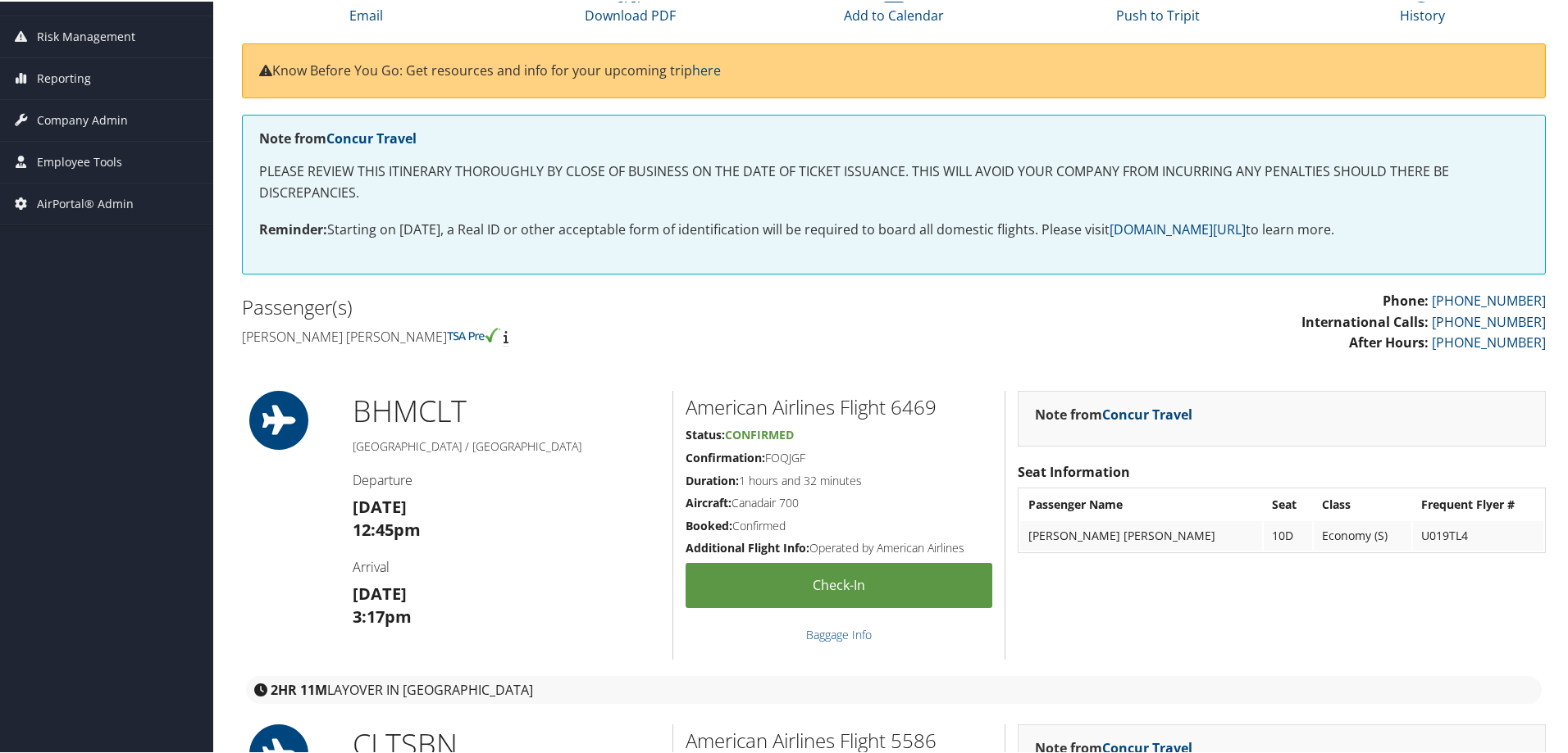
scroll to position [0, 0]
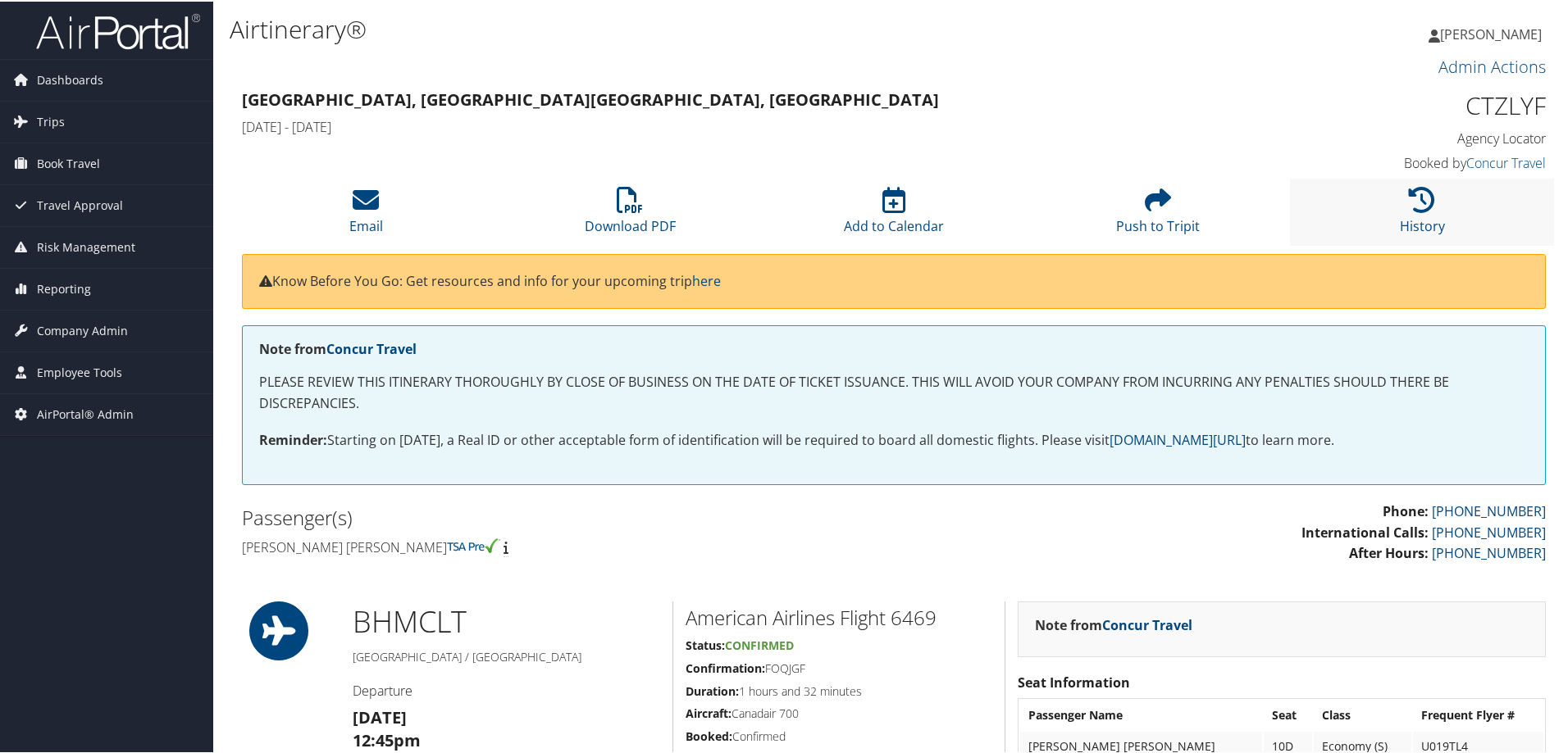
click at [1412, 213] on li "History" at bounding box center [1421, 209] width 264 height 66
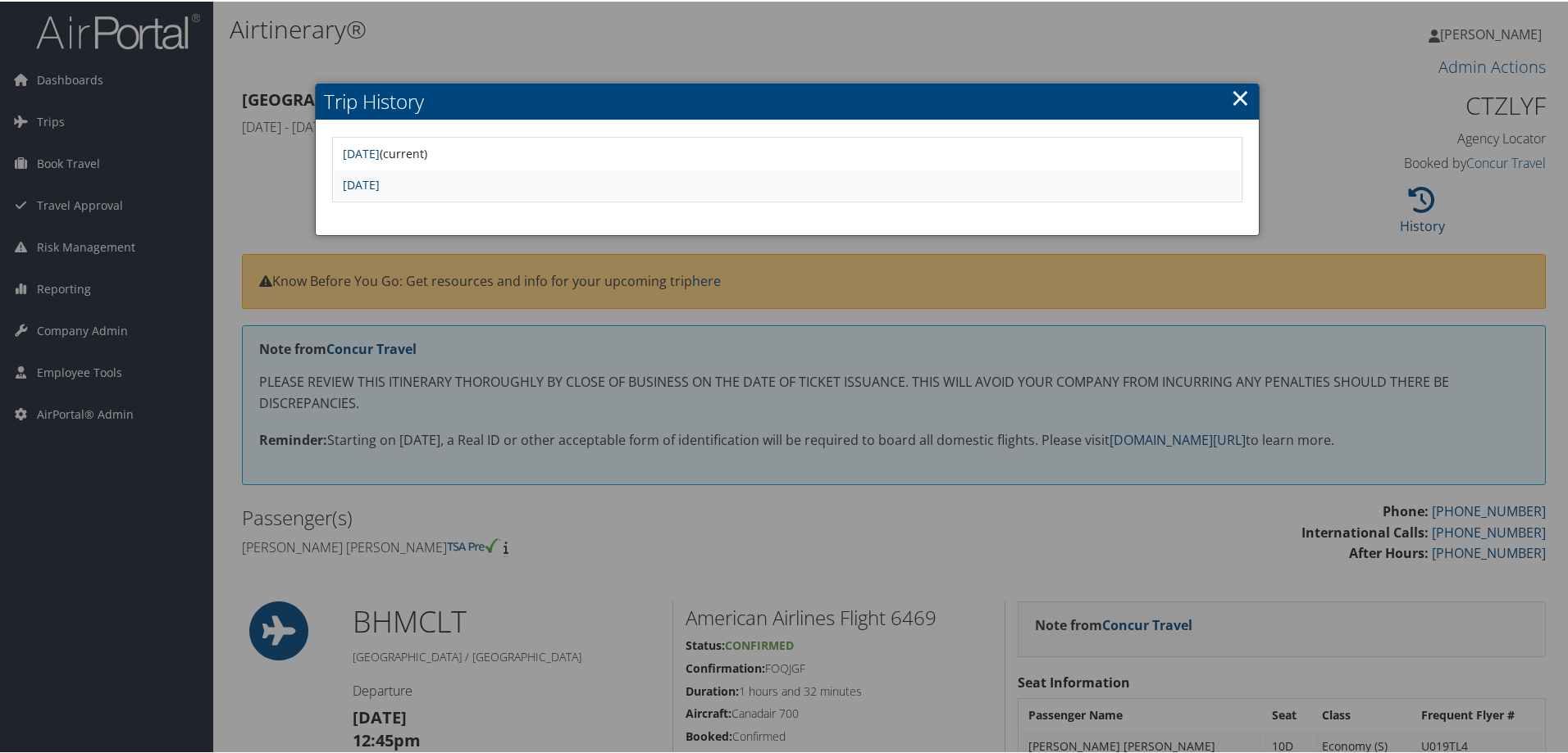
click at [1231, 98] on link "×" at bounding box center [1239, 95] width 19 height 33
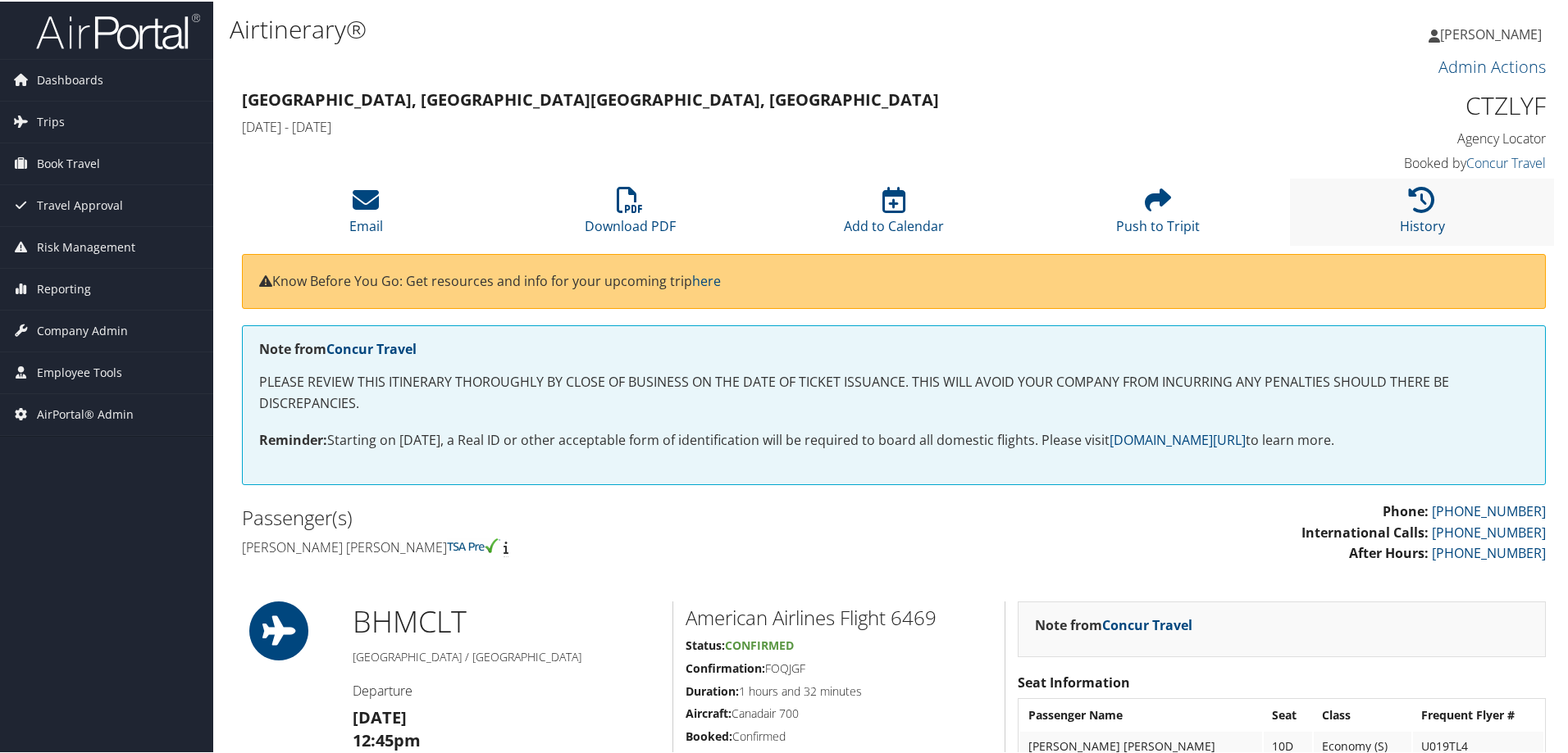
click at [1429, 204] on li "History" at bounding box center [1421, 209] width 264 height 66
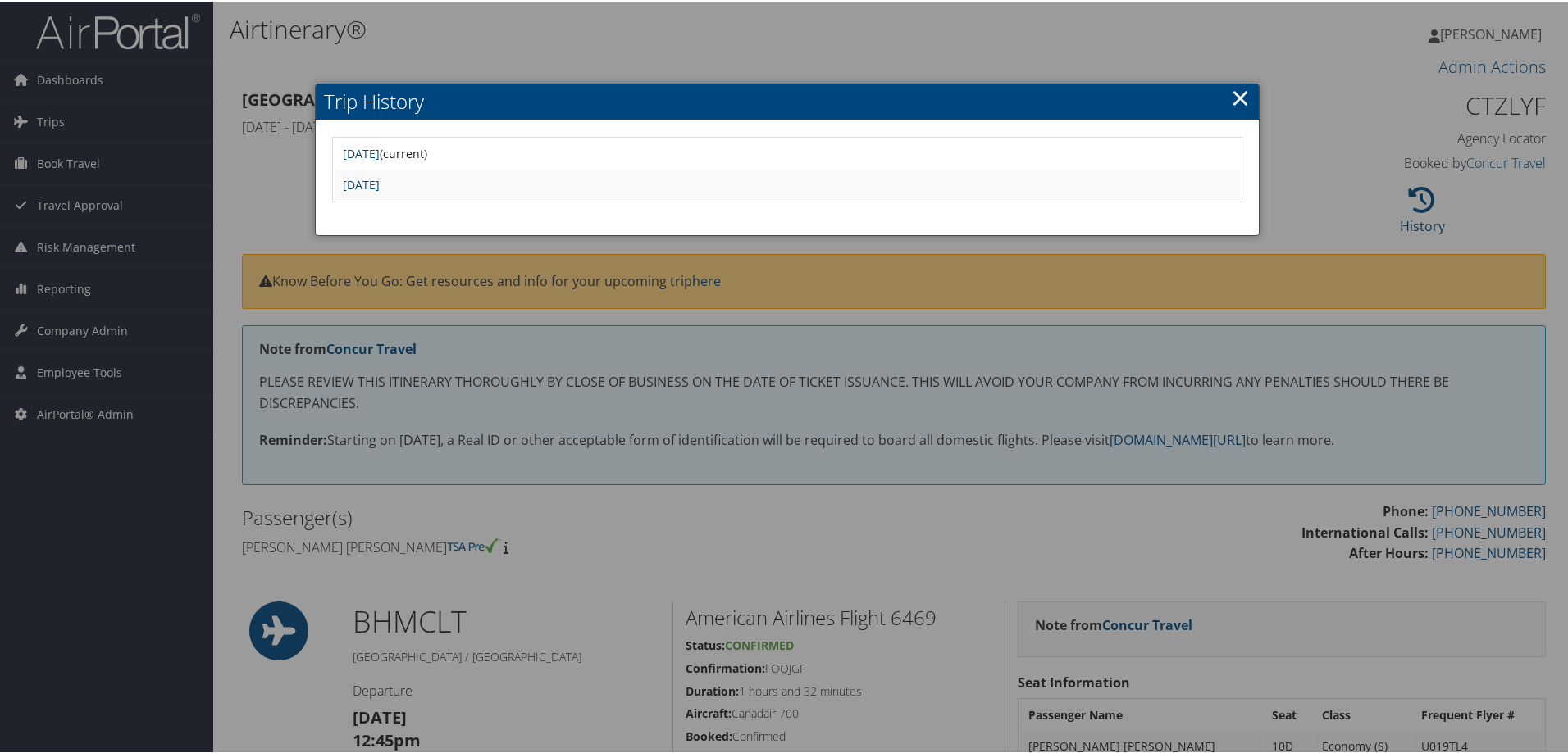
click at [1384, 377] on div at bounding box center [787, 376] width 1574 height 753
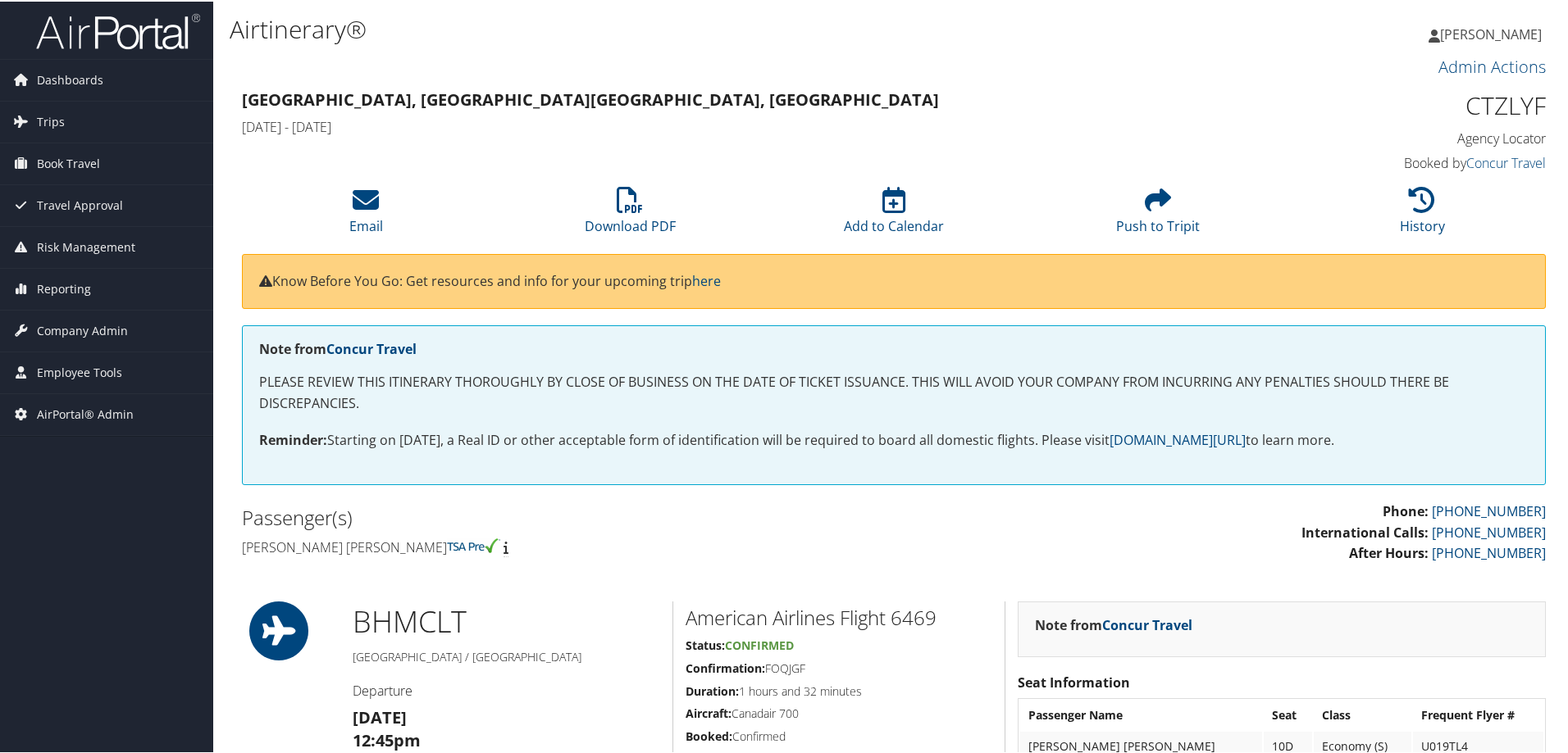
click at [1479, 110] on h1 "CTZLYF" at bounding box center [1392, 103] width 308 height 34
copy h1 "CTZLYF"
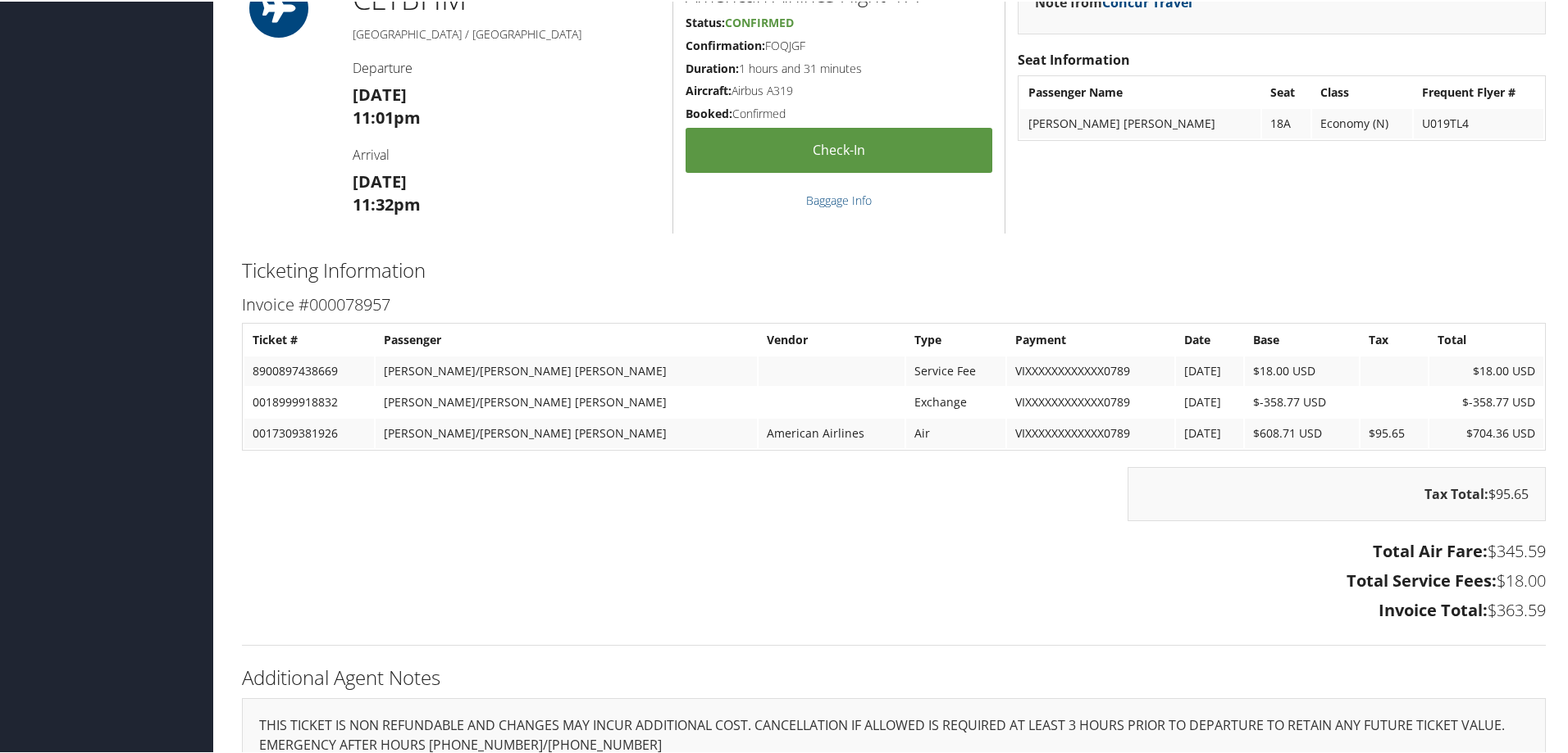
scroll to position [2014, 0]
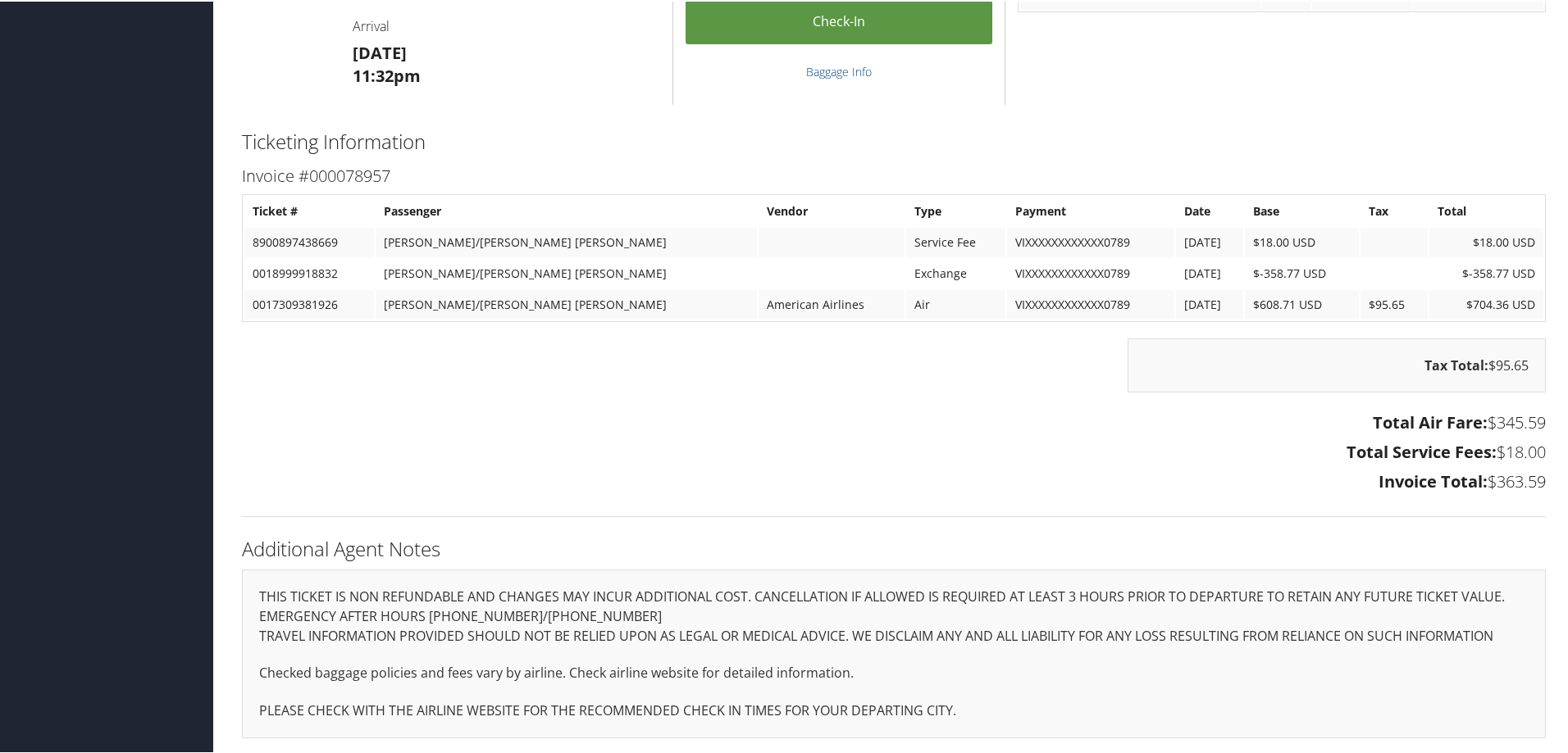
click at [308, 308] on td "0017309381926" at bounding box center [308, 303] width 130 height 29
copy td "0017309381926"
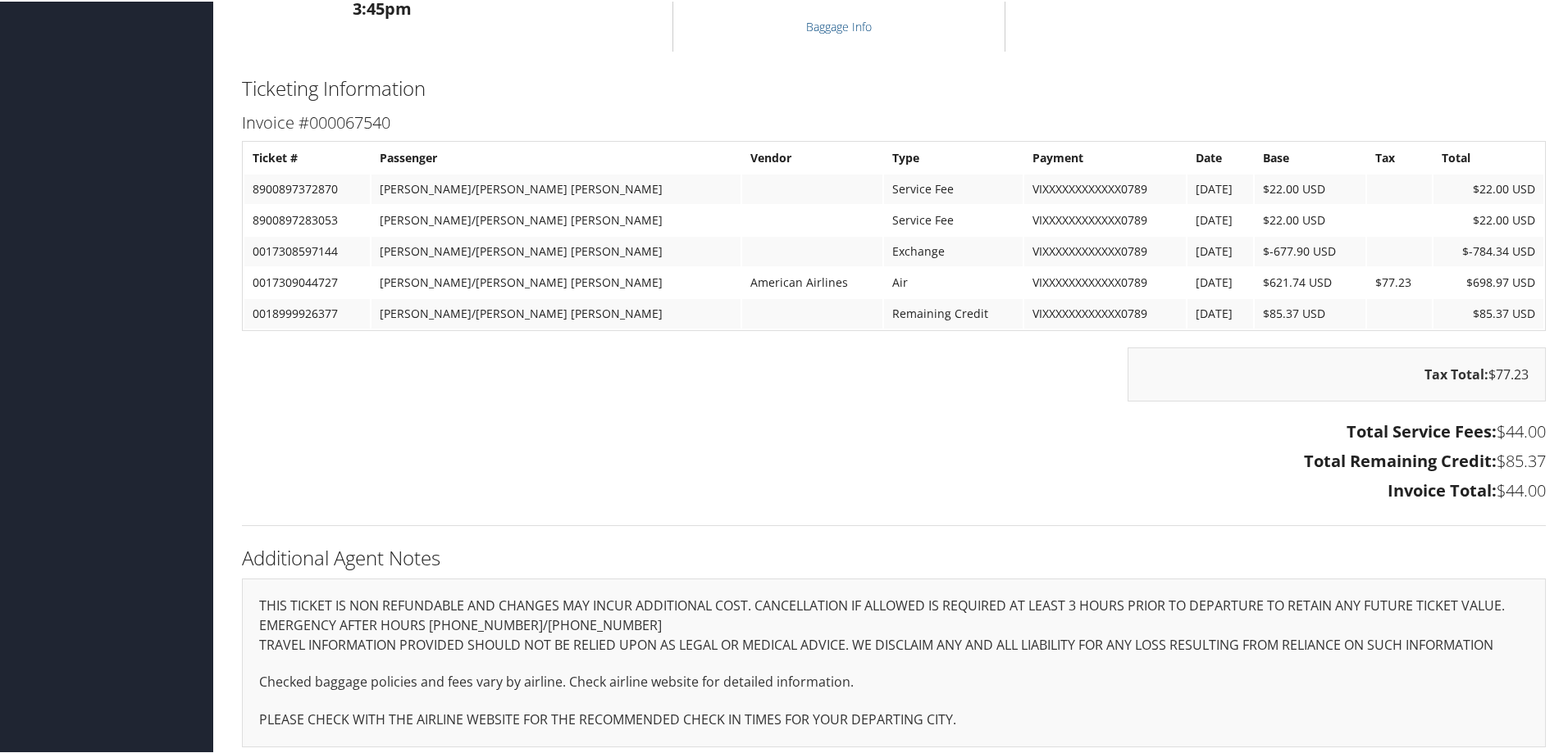
scroll to position [1687, 0]
